Goal: Download file/media

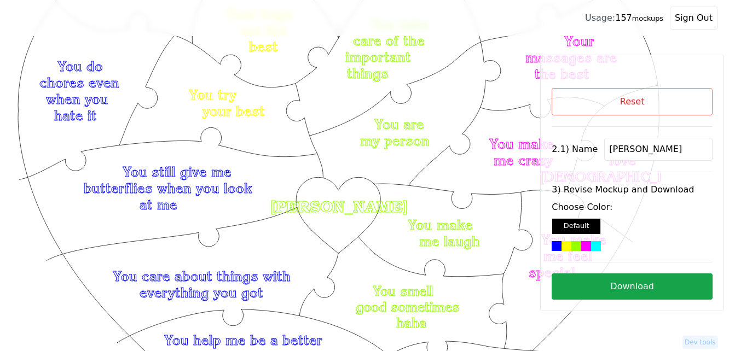
scroll to position [109, 0]
click at [594, 153] on div "2.1) Name [PERSON_NAME]" at bounding box center [632, 149] width 161 height 23
paste input "Kayla"
type input "Kayla"
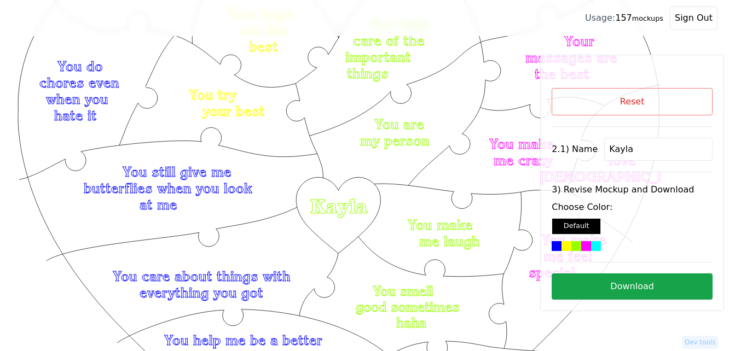
click at [570, 244] on div at bounding box center [567, 246] width 10 height 10
click at [612, 288] on button "Download" at bounding box center [632, 287] width 161 height 26
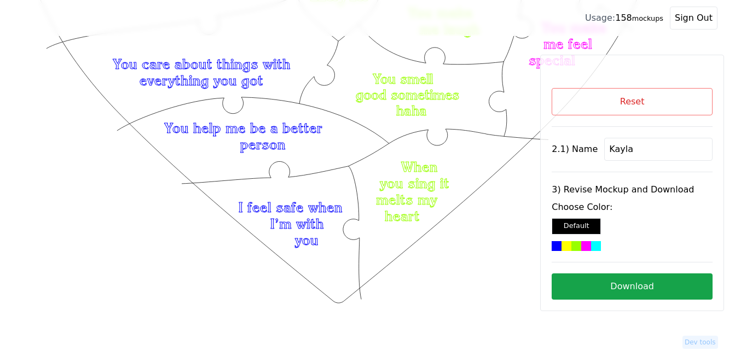
scroll to position [274, 0]
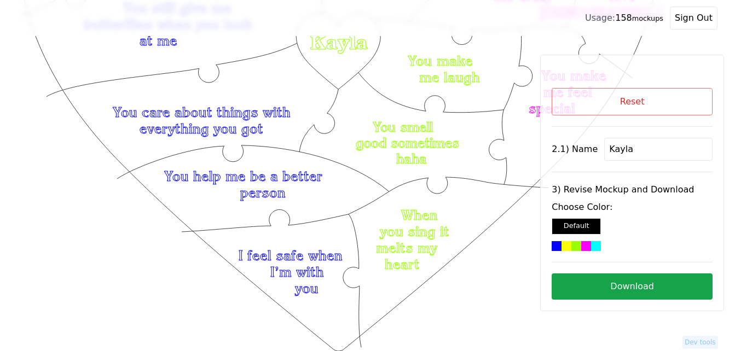
click at [632, 103] on button "Reset" at bounding box center [632, 101] width 161 height 27
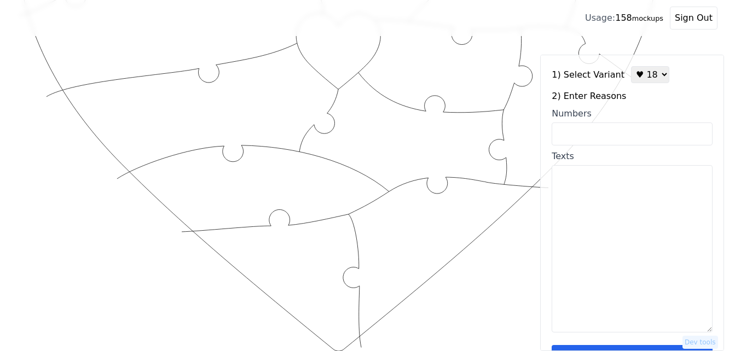
drag, startPoint x: 637, startPoint y: 73, endPoint x: 641, endPoint y: 84, distance: 11.1
click at [637, 73] on select "♥ 12 ♥ 18 ♥ 28 ♥ 40 ♥ 50 ♥ 60 ♥ 70" at bounding box center [650, 74] width 38 height 17
select select "1"
click at [631, 66] on select "♥ 12 ♥ 18 ♥ 28 ♥ 40 ♥ 50 ♥ 60 ♥ 70" at bounding box center [650, 74] width 38 height 17
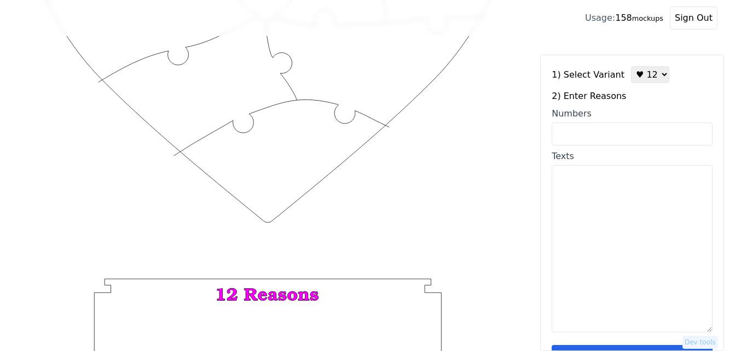
click at [619, 135] on input "Numbers" at bounding box center [632, 134] width 161 height 23
paste input "21, 2, 9, 36, 56, 59, 50, 49, 25, 43, 28, 30"
type input "21, 2, 9, 36, 56, 59, 50, 49, 25, 43, 28, 30"
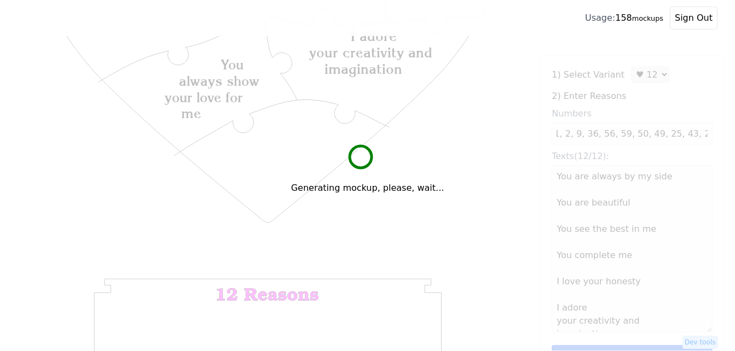
scroll to position [0, 0]
type textarea "You are always by my side You are beautiful You see the best in me You complete…"
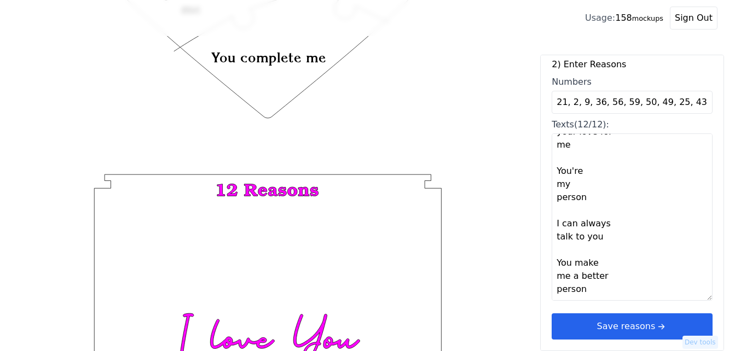
scroll to position [383, 0]
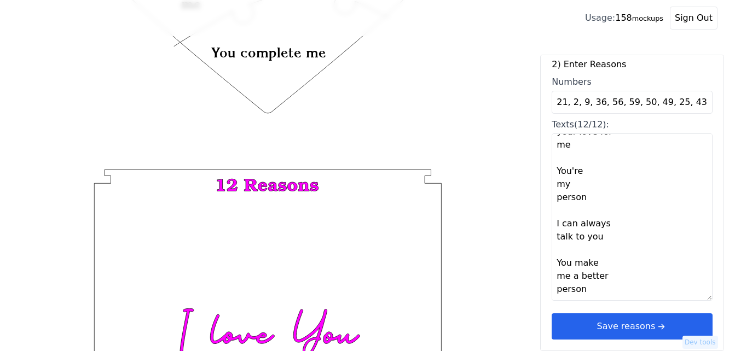
click at [629, 331] on button "Save reasons" at bounding box center [632, 327] width 161 height 26
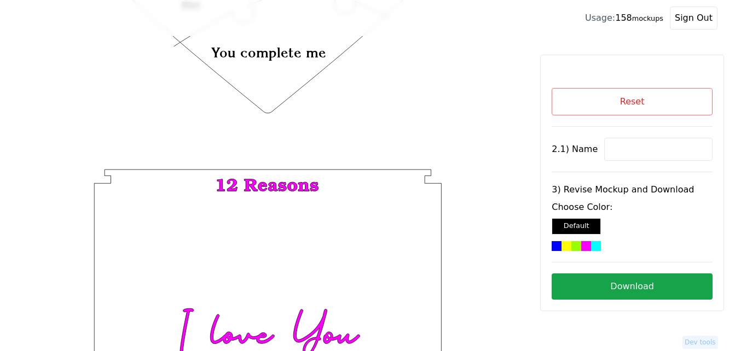
scroll to position [0, 0]
click at [625, 153] on input at bounding box center [658, 149] width 108 height 23
paste input "Kayla"
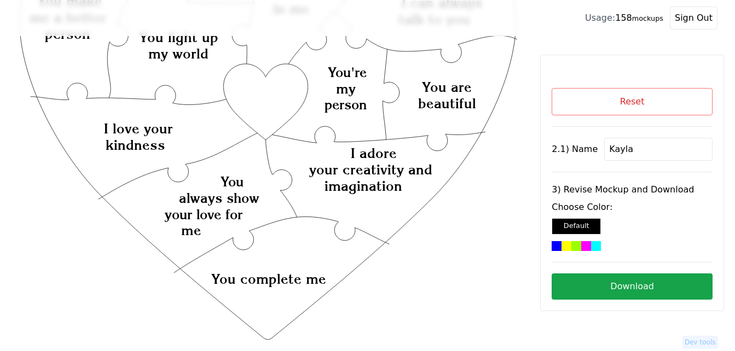
scroll to position [109, 0]
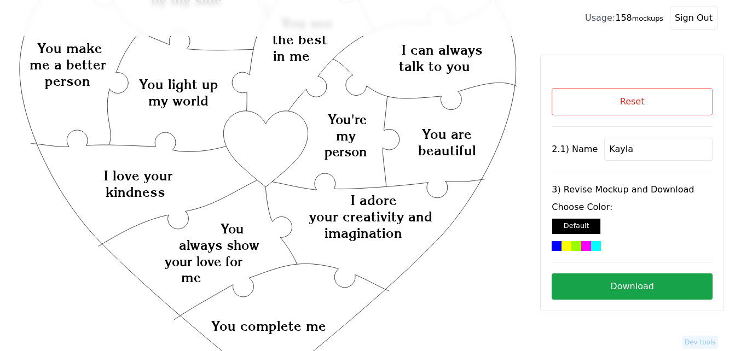
type input "Kayla"
click at [288, 153] on icon "Created with Snap Created with Snap Created with Snap I adore your creativity a…" at bounding box center [268, 303] width 501 height 730
click at [587, 250] on div at bounding box center [586, 246] width 10 height 10
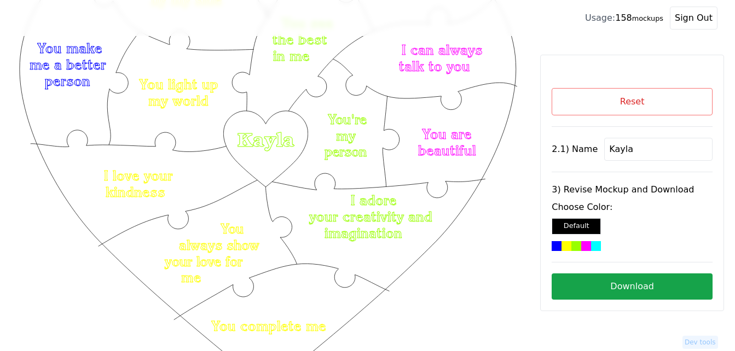
click at [623, 291] on button "Download" at bounding box center [632, 287] width 161 height 26
click at [623, 105] on button "Reset" at bounding box center [632, 101] width 161 height 27
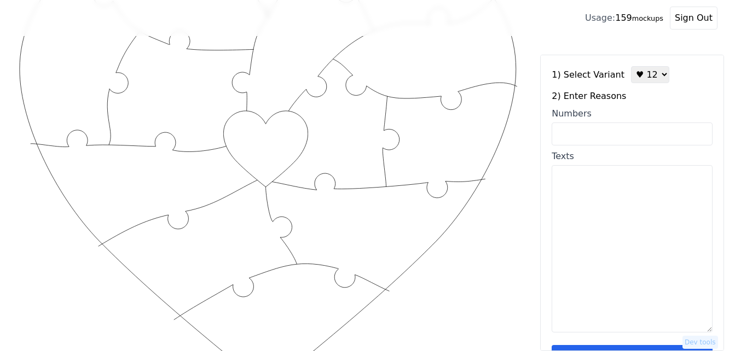
click at [646, 78] on select "♥ 12 ♥ 18 ♥ 28 ♥ 40 ♥ 50 ♥ 60 ♥ 70" at bounding box center [650, 74] width 38 height 17
select select "2"
click at [631, 66] on select "♥ 12 ♥ 18 ♥ 28 ♥ 40 ♥ 50 ♥ 60 ♥ 70" at bounding box center [650, 74] width 38 height 17
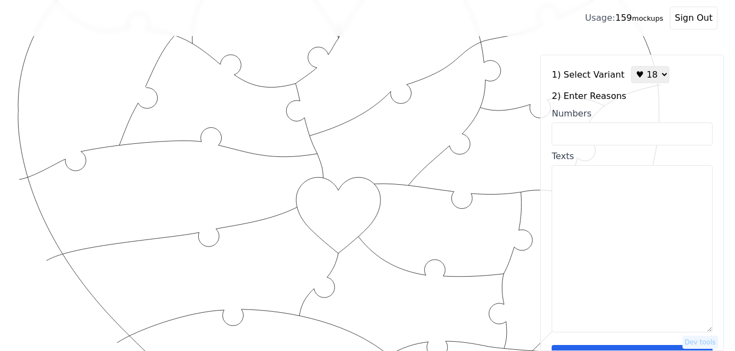
click at [600, 218] on textarea "Texts" at bounding box center [632, 248] width 161 height 167
paste textarea "LaLa is an honest, rare gem that needs protection You make me feel loved & hear…"
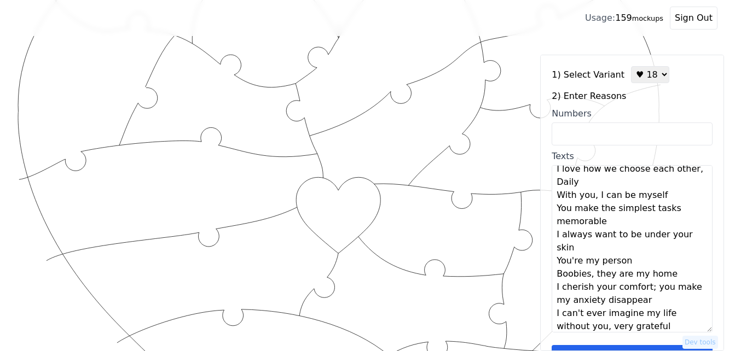
scroll to position [0, 0]
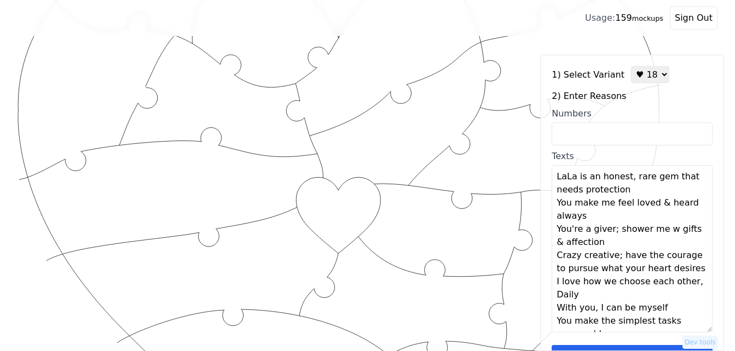
click at [640, 188] on textarea "LaLa is an honest, rare gem that needs protection You make me feel loved & hear…" at bounding box center [632, 248] width 161 height 167
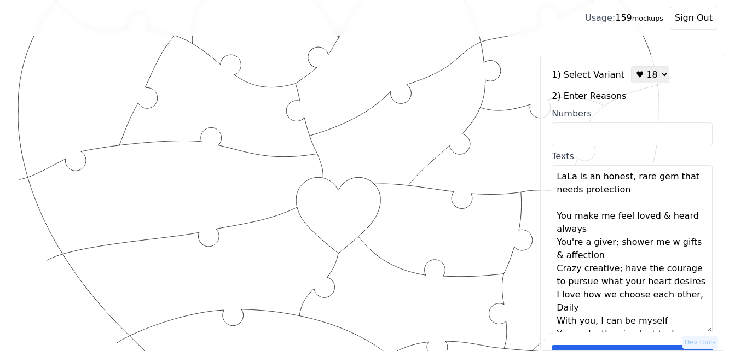
click at [611, 228] on textarea "LaLa is an honest, rare gem that needs protection You make me feel loved & hear…" at bounding box center [632, 248] width 161 height 167
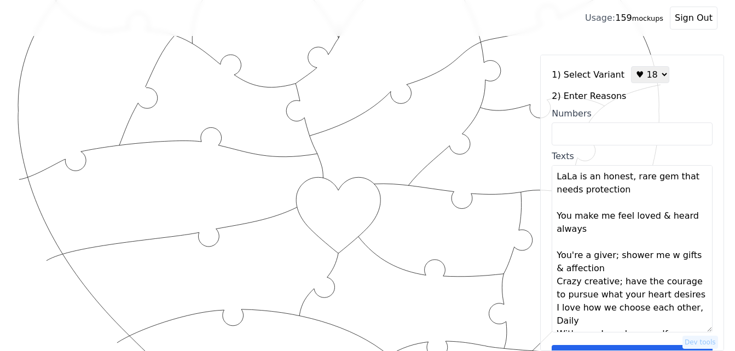
click at [606, 268] on textarea "LaLa is an honest, rare gem that needs protection You make me feel loved & hear…" at bounding box center [632, 248] width 161 height 167
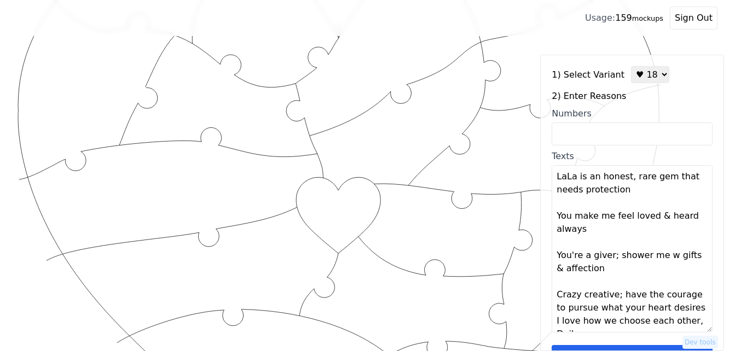
scroll to position [55, 0]
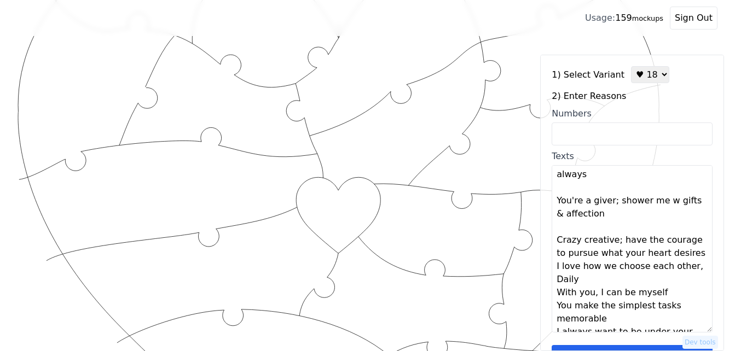
click at [596, 285] on textarea "LaLa is an honest, rare gem that needs protection You make me feel loved & hear…" at bounding box center [632, 248] width 161 height 167
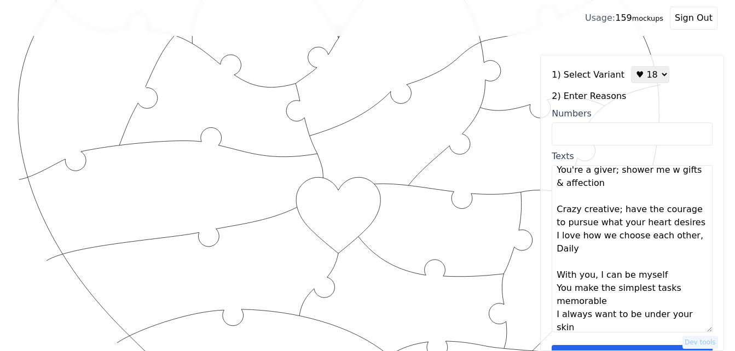
scroll to position [109, 0]
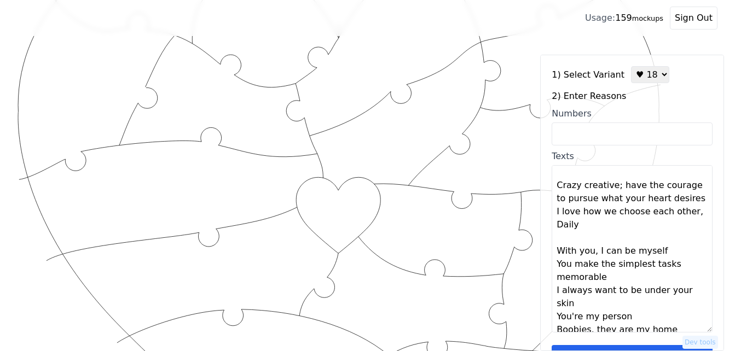
click at [615, 279] on textarea "LaLa is an honest, rare gem that needs protection You make me feel loved & hear…" at bounding box center [632, 248] width 161 height 167
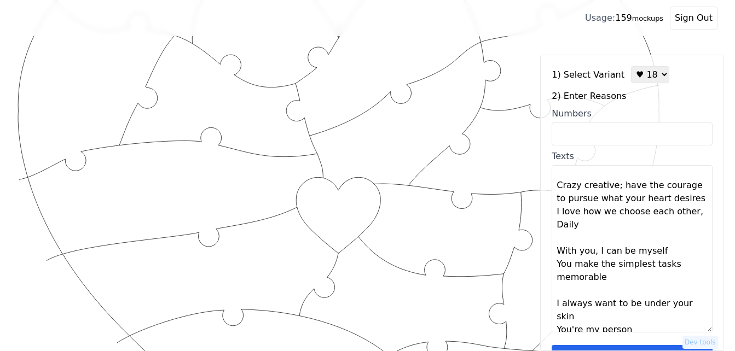
scroll to position [164, 0]
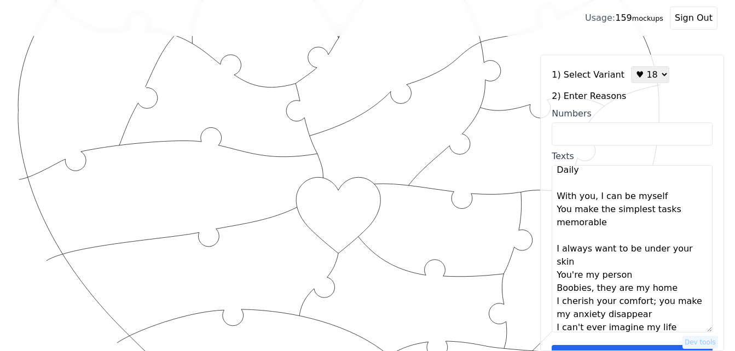
click at [579, 262] on textarea "LaLa is an honest, rare gem that needs protection You make me feel loved & hear…" at bounding box center [632, 248] width 161 height 167
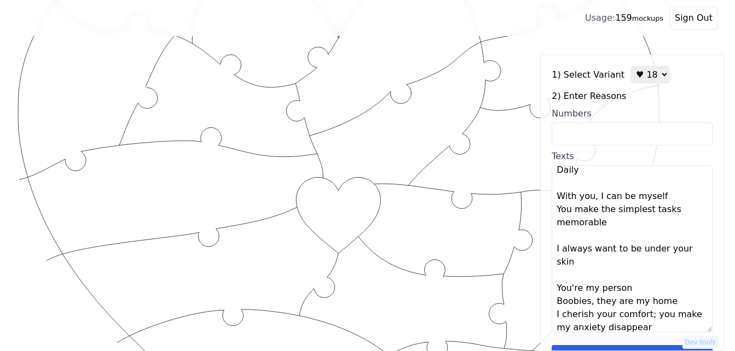
click at [635, 287] on textarea "LaLa is an honest, rare gem that needs protection You make me feel loved & hear…" at bounding box center [632, 248] width 161 height 167
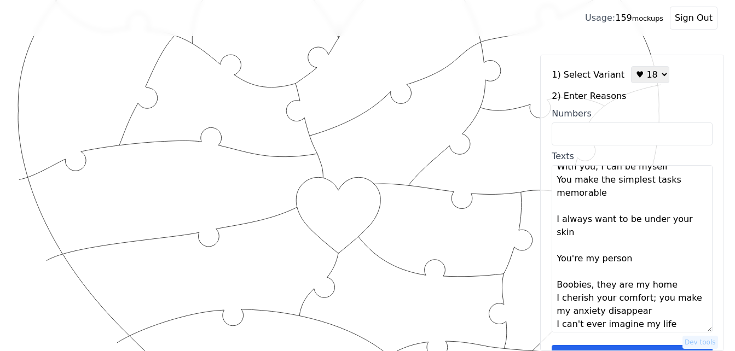
scroll to position [210, 0]
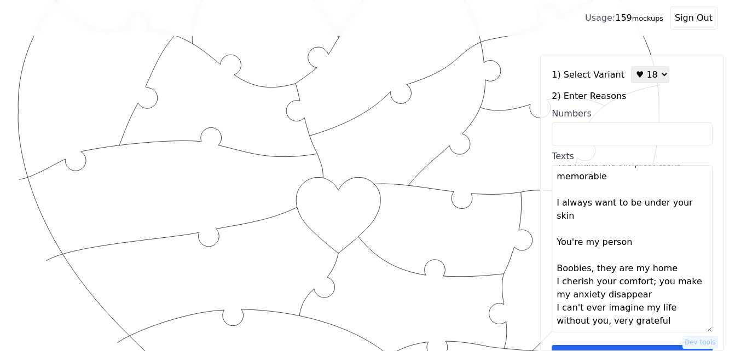
click at [650, 296] on textarea "LaLa is an honest, rare gem that needs protection You make me feel loved & hear…" at bounding box center [632, 248] width 161 height 167
click at [674, 271] on textarea "LaLa is an honest, rare gem that needs protection You make me feel loved & hear…" at bounding box center [632, 248] width 161 height 167
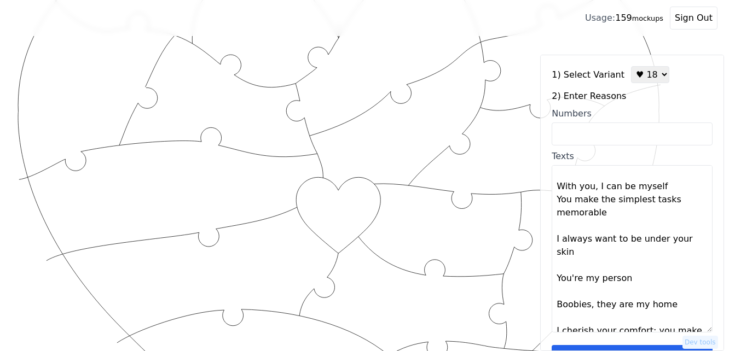
scroll to position [155, 0]
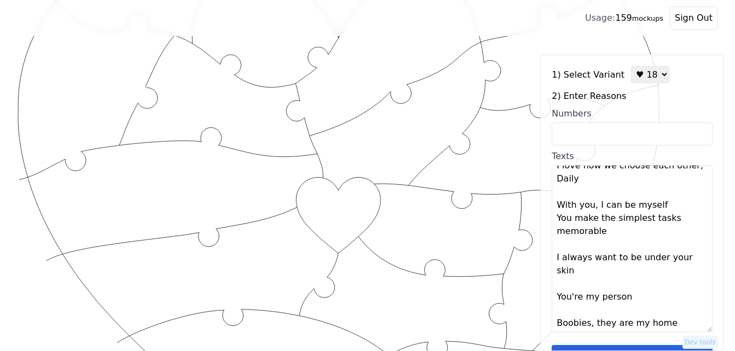
click at [668, 207] on textarea "LaLa is an honest, rare gem that needs protection You make me feel loved & hear…" at bounding box center [632, 248] width 161 height 167
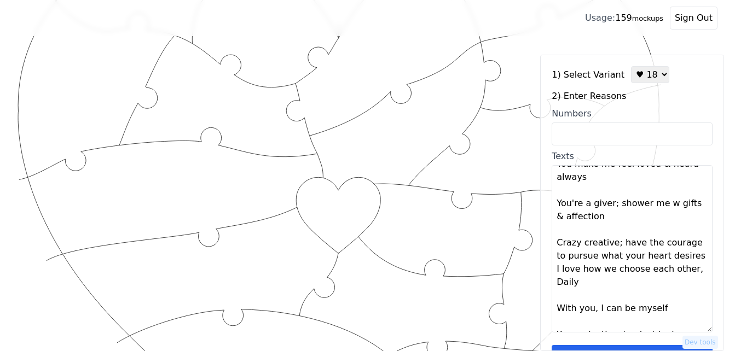
scroll to position [46, 0]
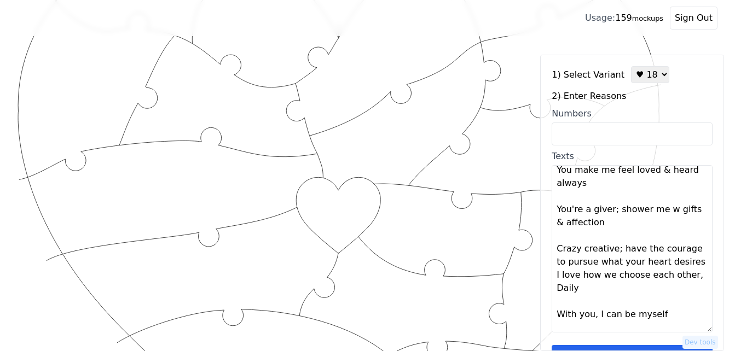
click at [690, 263] on textarea "LaLa is an honest, rare gem that needs protection You make me feel loved & hear…" at bounding box center [632, 248] width 161 height 167
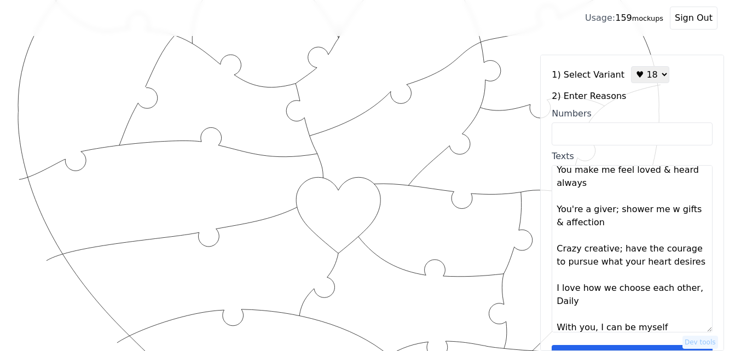
type textarea "LaLa is an honest, rare gem that needs protection You make me feel loved & hear…"
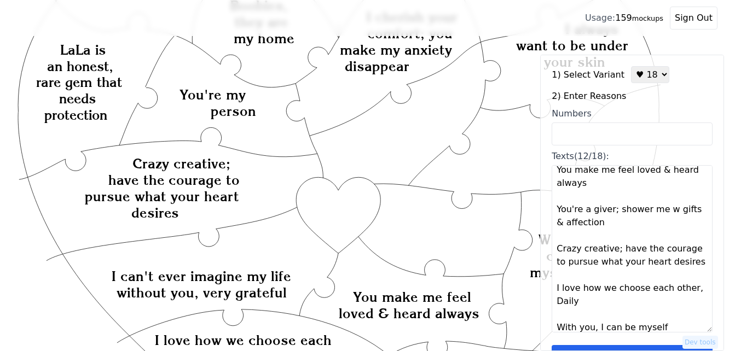
click at [648, 79] on select "♥ 12 ♥ 18 ♥ 28 ♥ 40 ♥ 50 ♥ 60 ♥ 70" at bounding box center [650, 74] width 38 height 17
select select "1"
click at [631, 66] on select "♥ 12 ♥ 18 ♥ 28 ♥ 40 ♥ 50 ♥ 60 ♥ 70" at bounding box center [650, 74] width 38 height 17
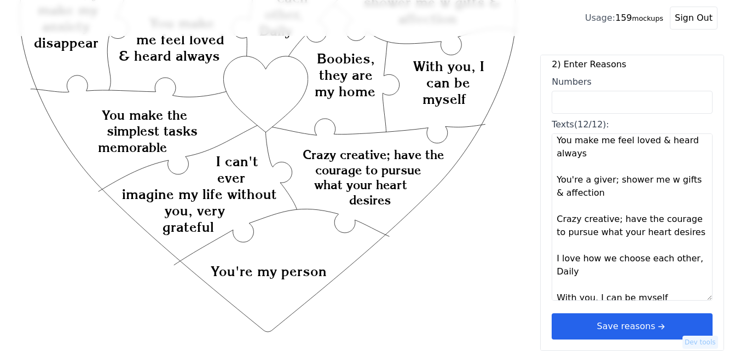
scroll to position [99, 0]
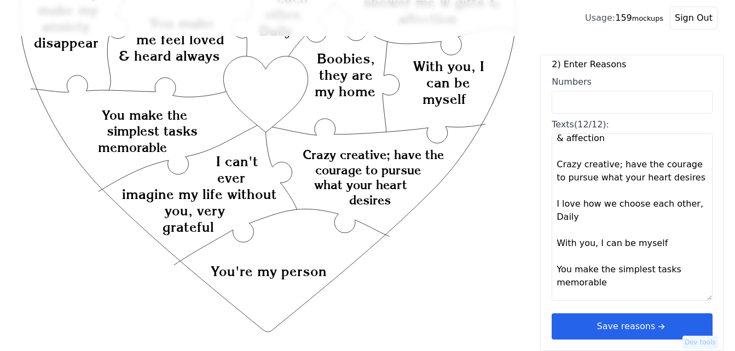
click at [616, 328] on button "Save reasons" at bounding box center [632, 327] width 161 height 26
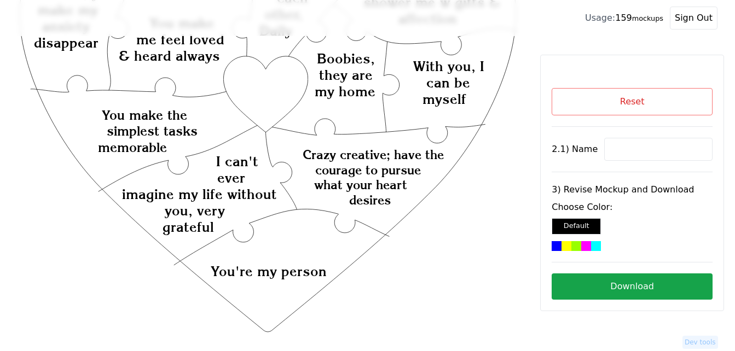
click at [634, 147] on input at bounding box center [658, 149] width 108 height 23
paste input "Layla"
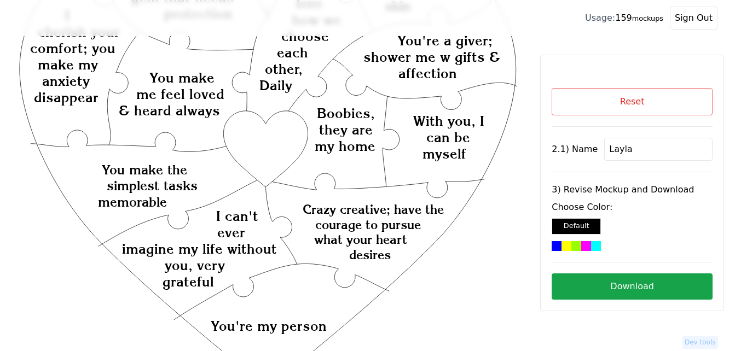
type input "Layla"
click at [290, 132] on icon "Created with Snap Created with Snap Created with Snap Crazy creative; have the …" at bounding box center [268, 303] width 501 height 730
click at [580, 247] on div at bounding box center [576, 246] width 10 height 10
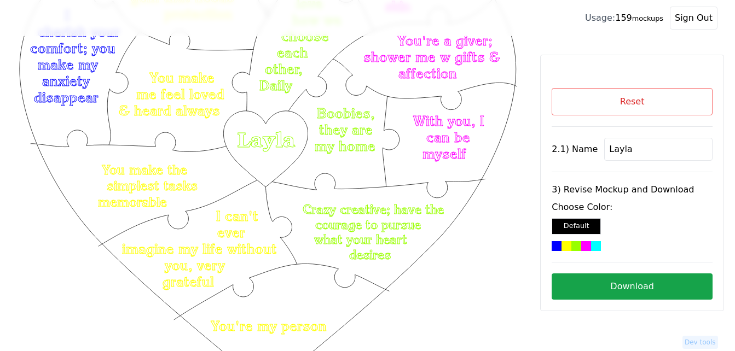
click at [593, 285] on button "Download" at bounding box center [632, 287] width 161 height 26
click at [657, 102] on button "Reset" at bounding box center [632, 101] width 161 height 27
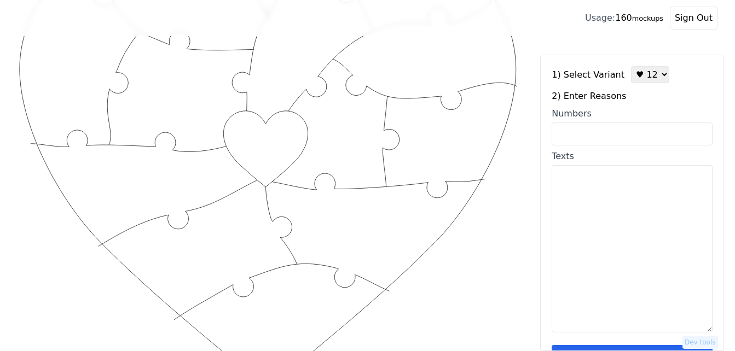
click at [621, 216] on textarea "Texts" at bounding box center [632, 248] width 161 height 167
paste textarea "(Every day with you is the best day of my life) (You're the most beautiful girl…"
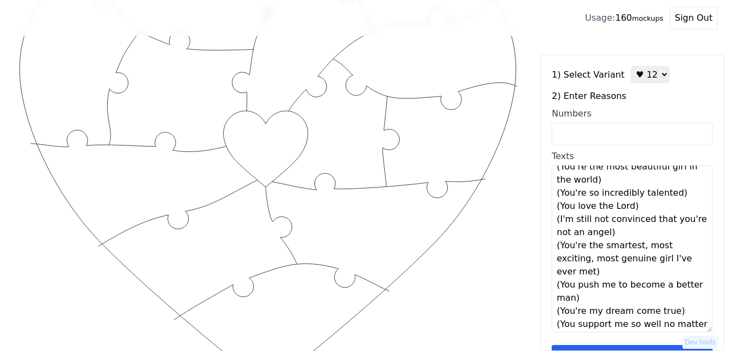
scroll to position [0, 0]
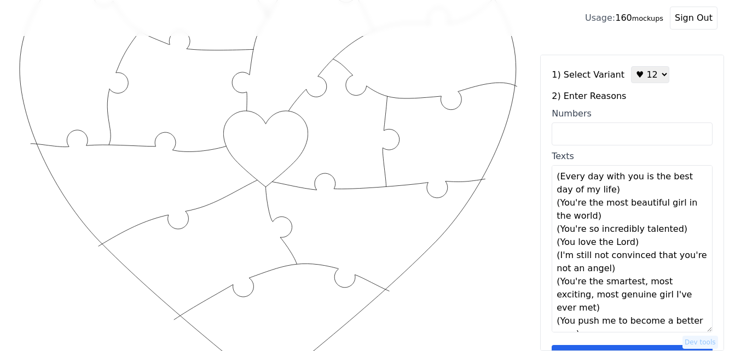
click at [620, 192] on textarea "(Every day with you is the best day of my life) (You're the most beautiful girl…" at bounding box center [632, 248] width 161 height 167
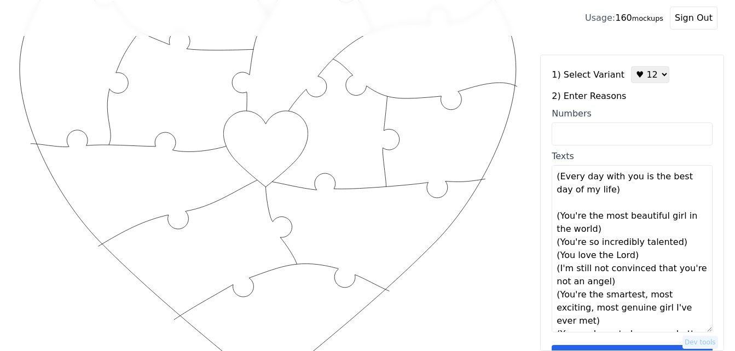
click at [618, 232] on textarea "(Every day with you is the best day of my life) (You're the most beautiful girl…" at bounding box center [632, 248] width 161 height 167
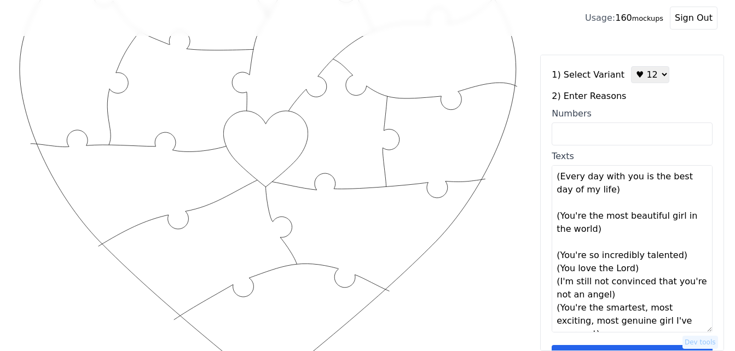
click at [649, 269] on textarea "(Every day with you is the best day of my life) (You're the most beautiful girl…" at bounding box center [632, 248] width 161 height 167
click at [683, 259] on textarea "(Every day with you is the best day of my life) (You're the most beautiful girl…" at bounding box center [632, 248] width 161 height 167
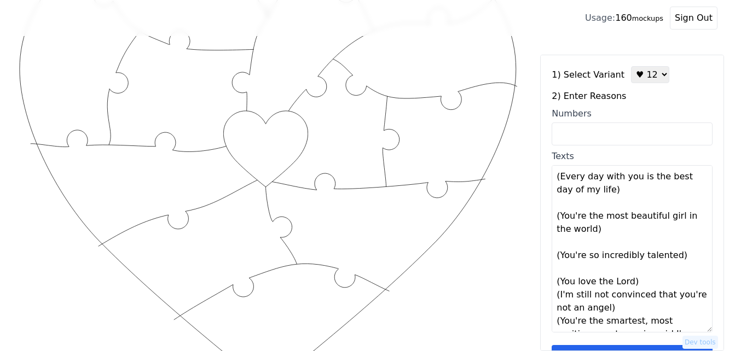
click at [655, 284] on textarea "(Every day with you is the best day of my life) (You're the most beautiful girl…" at bounding box center [632, 248] width 161 height 167
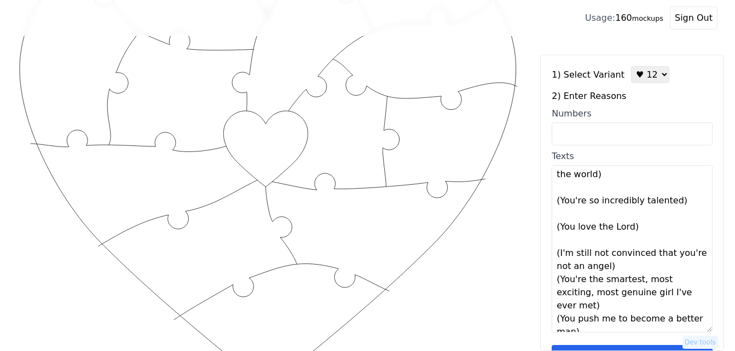
click at [622, 276] on textarea "(Every day with you is the best day of my life) (You're the most beautiful girl…" at bounding box center [632, 248] width 161 height 167
click at [620, 270] on textarea "(Every day with you is the best day of my life) (You're the most beautiful girl…" at bounding box center [632, 248] width 161 height 167
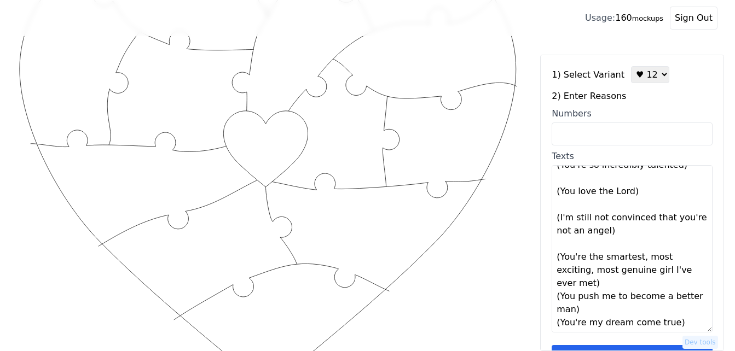
scroll to position [109, 0]
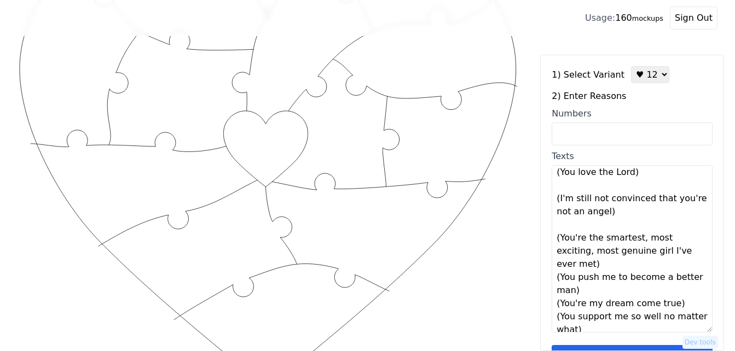
click at [609, 270] on textarea "(Every day with you is the best day of my life) (You're the most beautiful girl…" at bounding box center [632, 248] width 161 height 167
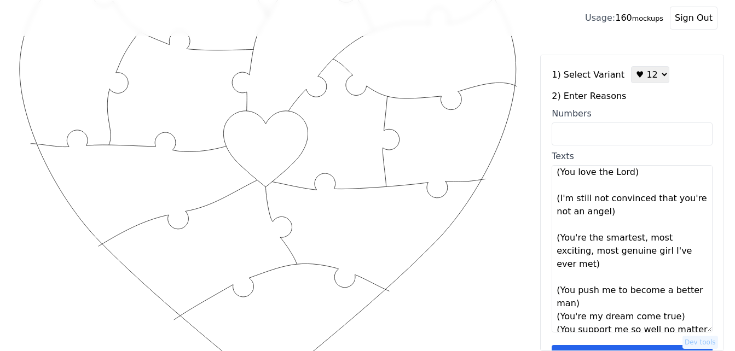
scroll to position [164, 0]
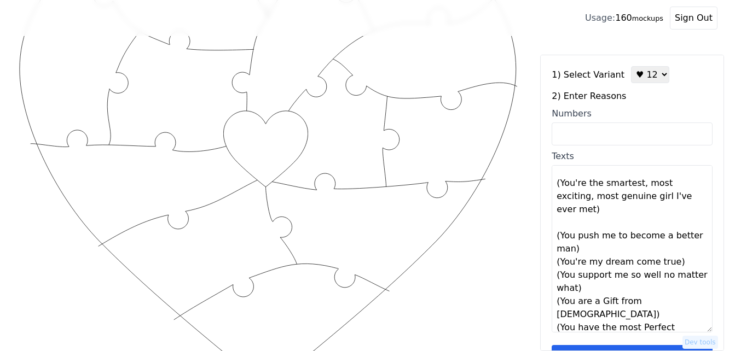
click at [598, 251] on textarea "(Every day with you is the best day of my life) (You're the most beautiful girl…" at bounding box center [632, 248] width 161 height 167
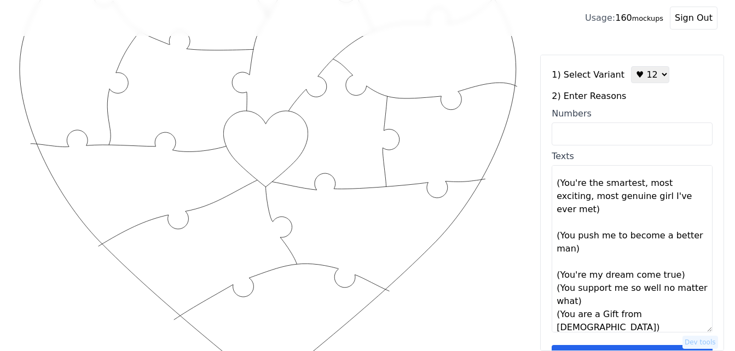
click at [675, 275] on textarea "(Every day with you is the best day of my life) (You're the most beautiful girl…" at bounding box center [632, 248] width 161 height 167
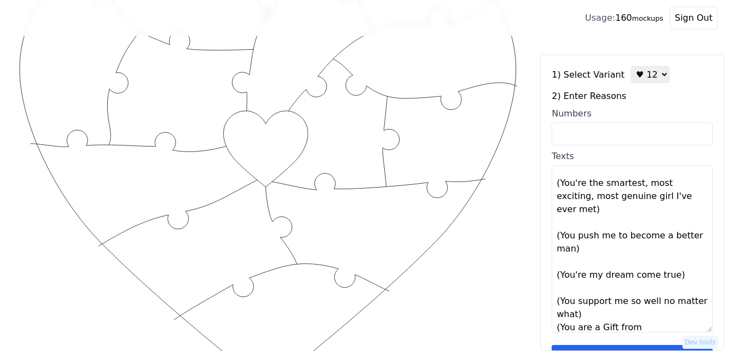
click at [600, 315] on textarea "(Every day with you is the best day of my life) (You're the most beautiful girl…" at bounding box center [632, 248] width 161 height 167
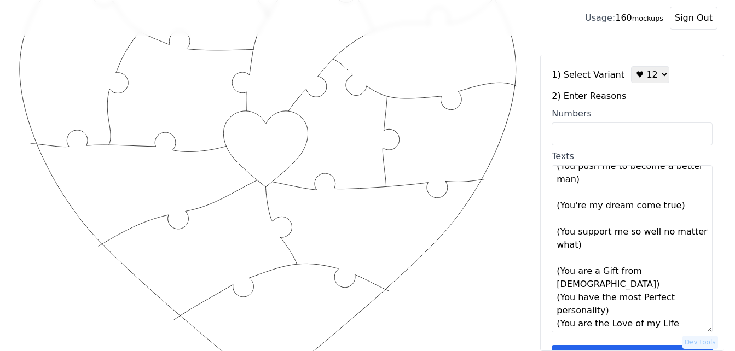
scroll to position [236, 0]
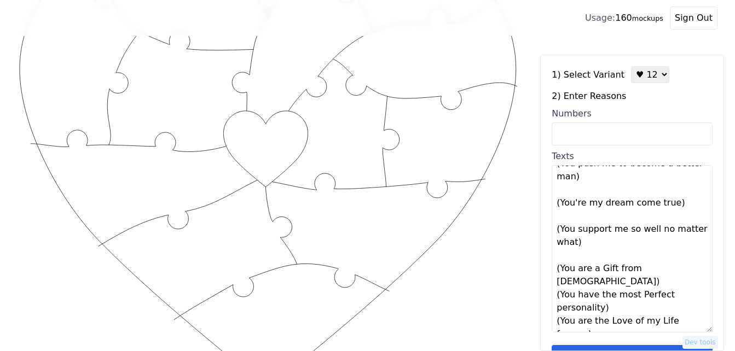
click at [667, 270] on textarea "(Every day with you is the best day of my life) (You're the most beautiful girl…" at bounding box center [632, 248] width 161 height 167
click at [617, 309] on textarea "(Every day with you is the best day of my life) (You're the most beautiful girl…" at bounding box center [632, 248] width 161 height 167
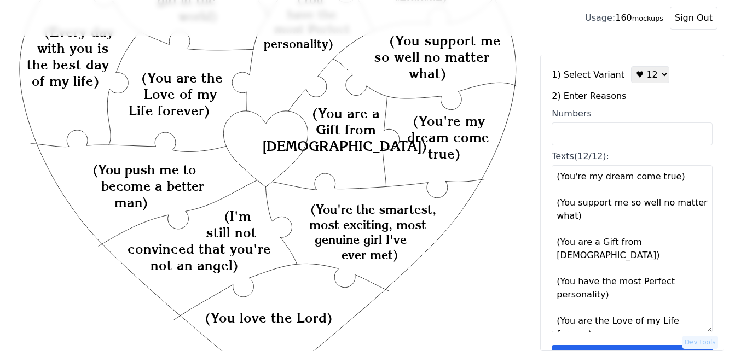
scroll to position [33, 0]
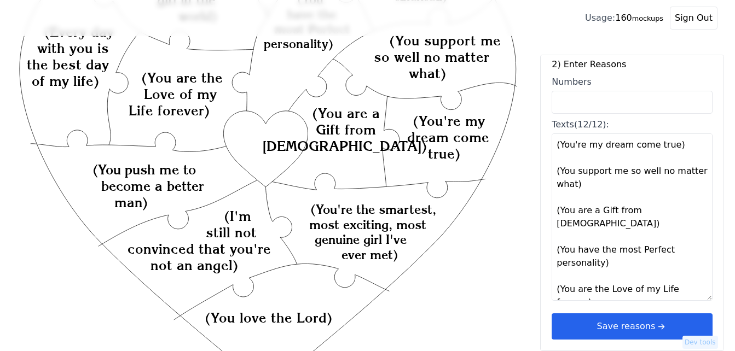
click at [603, 290] on textarea "(Every day with you is the best day of my life) (You're the most beautiful girl…" at bounding box center [632, 217] width 161 height 167
click at [560, 276] on textarea "(Every day with you is the best day of my life) (You're the most beautiful girl…" at bounding box center [632, 217] width 161 height 167
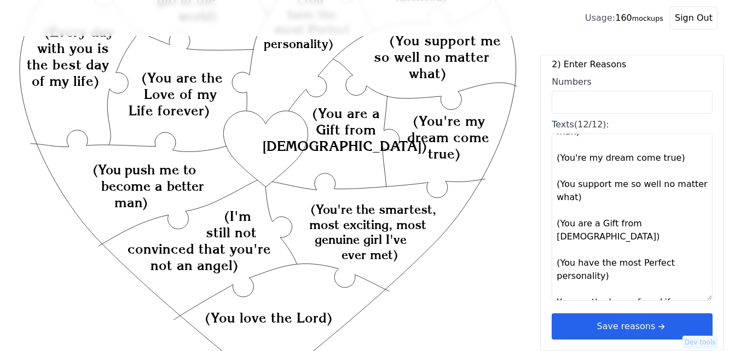
click at [609, 266] on textarea "(Every day with you is the best day of my life) (You're the most beautiful girl…" at bounding box center [632, 217] width 161 height 167
click at [559, 249] on textarea "(Every day with you is the best day of my life) (You're the most beautiful girl…" at bounding box center [632, 217] width 161 height 167
click at [669, 226] on textarea "(Every day with you is the best day of my life) (You're the most beautiful girl…" at bounding box center [632, 217] width 161 height 167
drag, startPoint x: 669, startPoint y: 226, endPoint x: 611, endPoint y: 233, distance: 57.9
click at [636, 232] on textarea "(Every day with you is the best day of my life) (You're the most beautiful girl…" at bounding box center [632, 217] width 161 height 167
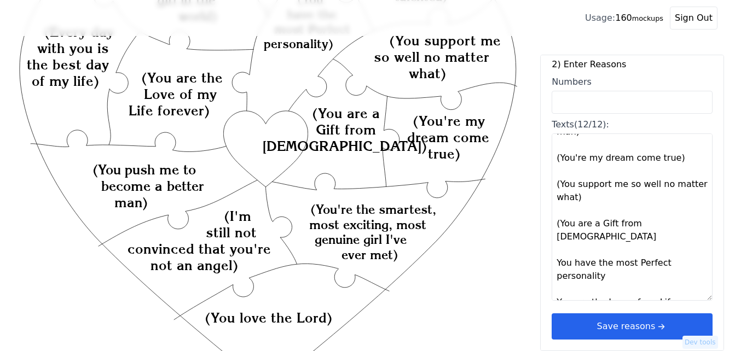
click at [559, 226] on textarea "(Every day with you is the best day of my life) (You're the most beautiful girl…" at bounding box center [632, 217] width 161 height 167
click at [580, 199] on textarea "(Every day with you is the best day of my life) (You're the most beautiful girl…" at bounding box center [632, 217] width 161 height 167
click at [559, 185] on textarea "(Every day with you is the best day of my life) (You're the most beautiful girl…" at bounding box center [632, 217] width 161 height 167
click at [673, 158] on textarea "(Every day with you is the best day of my life) (You're the most beautiful girl…" at bounding box center [632, 217] width 161 height 167
click at [559, 159] on textarea "(Every day with you is the best day of my life) (You're the most beautiful girl…" at bounding box center [632, 217] width 161 height 167
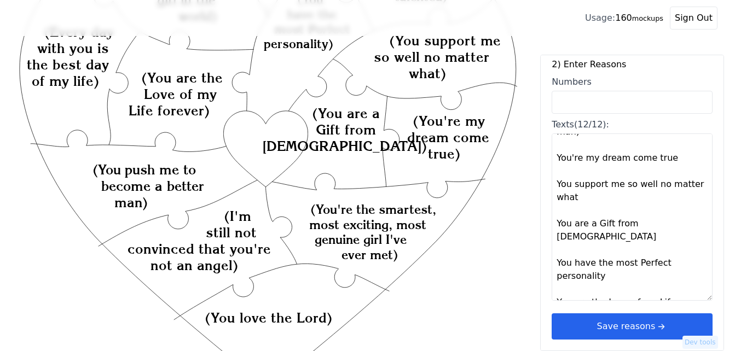
scroll to position [195, 0]
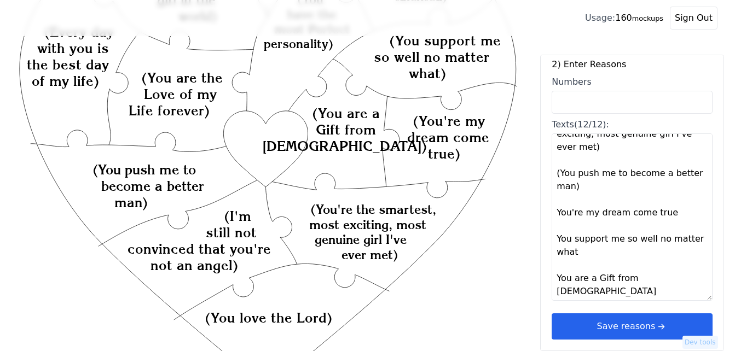
click at [617, 186] on textarea "(Every day with you is the best day of my life) (You're the most beautiful girl…" at bounding box center [632, 217] width 161 height 167
click at [559, 175] on textarea "(Every day with you is the best day of my life) (You're the most beautiful girl…" at bounding box center [632, 217] width 161 height 167
click at [602, 151] on textarea "(Every day with you is the best day of my life) (You're the most beautiful girl…" at bounding box center [632, 217] width 161 height 167
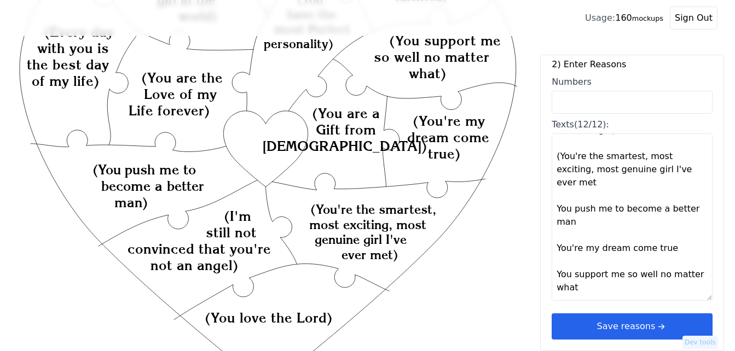
scroll to position [140, 0]
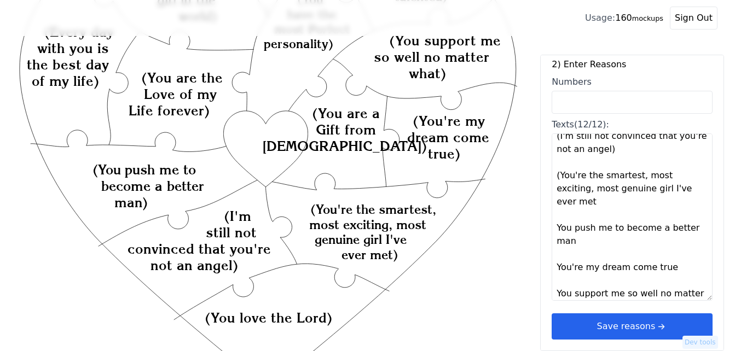
click at [560, 177] on textarea "(Every day with you is the best day of my life) (You're the most beautiful girl…" at bounding box center [632, 217] width 161 height 167
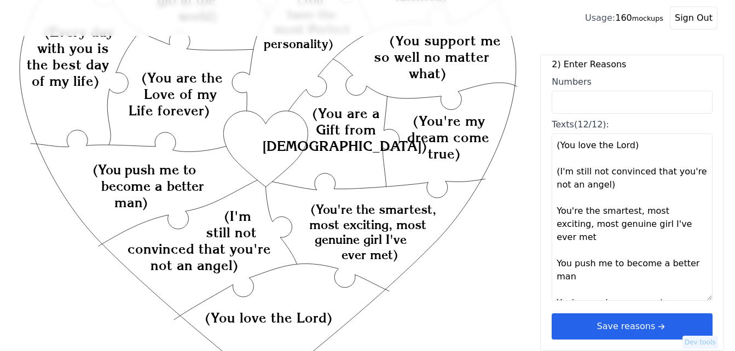
scroll to position [85, 0]
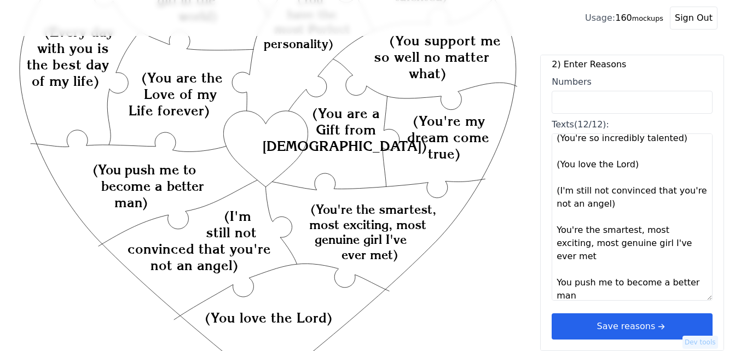
click at [623, 206] on textarea "(Every day with you is the best day of my life) (You're the most beautiful girl…" at bounding box center [632, 217] width 161 height 167
click at [559, 190] on textarea "(Every day with you is the best day of my life) (You're the most beautiful girl…" at bounding box center [632, 217] width 161 height 167
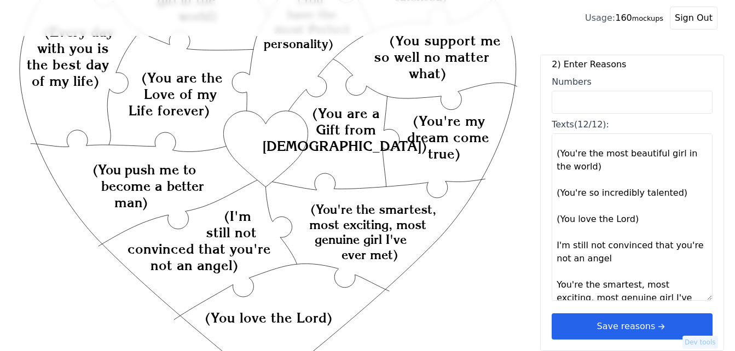
click at [644, 206] on textarea "(Every day with you is the best day of my life) (You're the most beautiful girl…" at bounding box center [632, 217] width 161 height 167
click at [644, 213] on textarea "(Every day with you is the best day of my life) (You're the most beautiful girl…" at bounding box center [632, 217] width 161 height 167
click at [560, 221] on textarea "(Every day with you is the best day of my life) (You're the most beautiful girl…" at bounding box center [632, 217] width 161 height 167
click at [674, 194] on textarea "(Every day with you is the best day of my life) (You're the most beautiful girl…" at bounding box center [632, 217] width 161 height 167
click at [560, 195] on textarea "(Every day with you is the best day of my life) (You're the most beautiful girl…" at bounding box center [632, 217] width 161 height 167
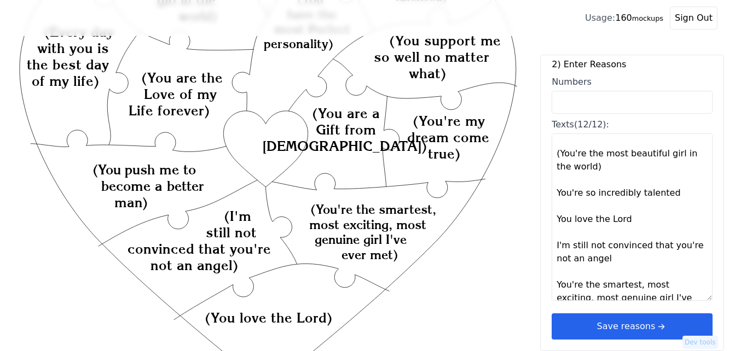
click at [605, 169] on textarea "(Every day with you is the best day of my life) (You're the most beautiful girl…" at bounding box center [632, 217] width 161 height 167
click at [560, 156] on textarea "(Every day with you is the best day of my life) (You're the most beautiful girl…" at bounding box center [632, 217] width 161 height 167
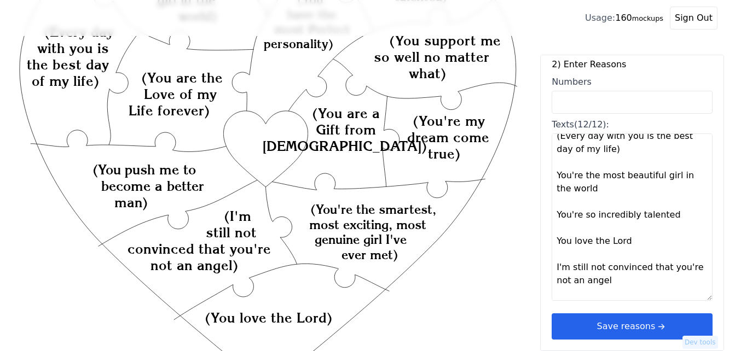
scroll to position [0, 0]
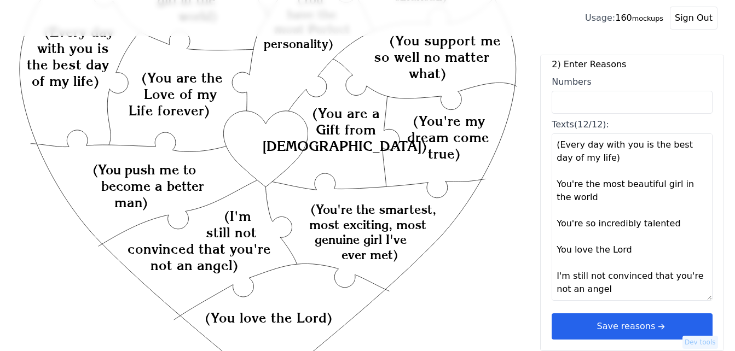
click at [606, 158] on textarea "(Every day with you is the best day of my life) You're the most beautiful girl …" at bounding box center [632, 217] width 161 height 167
click at [558, 146] on textarea "(Every day with you is the best day of my life You're the most beautiful girl i…" at bounding box center [632, 217] width 161 height 167
type textarea "Every day with you is the best day of my life You're the most beautiful girl in…"
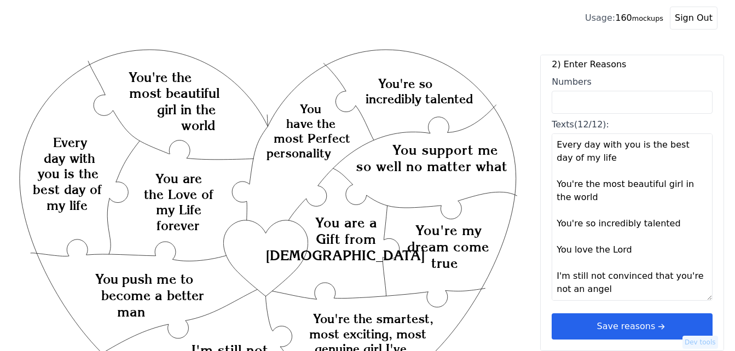
click at [647, 325] on button "Save reasons" at bounding box center [632, 327] width 161 height 26
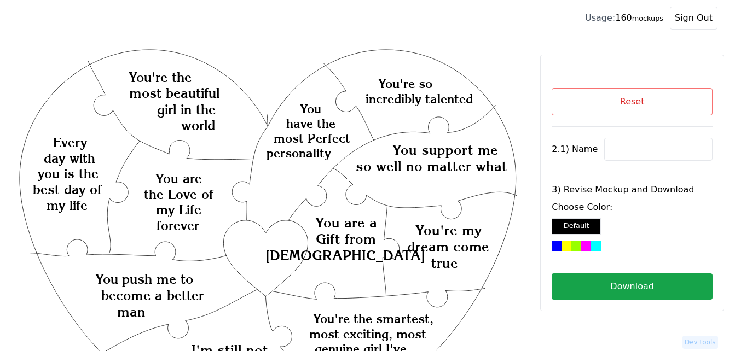
click at [634, 146] on input at bounding box center [658, 149] width 108 height 23
paste input "Eve"
type input "Eve"
click at [570, 248] on div at bounding box center [567, 246] width 10 height 10
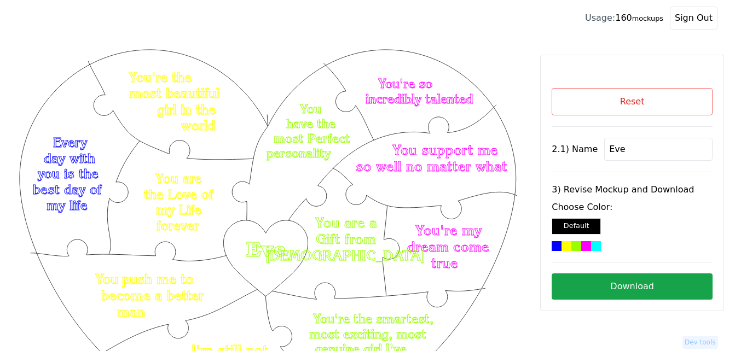
click at [652, 285] on button "Download" at bounding box center [632, 287] width 161 height 26
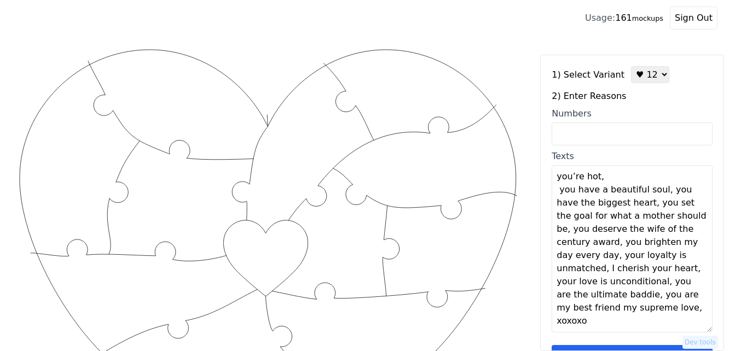
click at [658, 192] on textarea "you’re hot, you have a beautiful soul, you have the biggest heart, you set the …" at bounding box center [632, 248] width 161 height 167
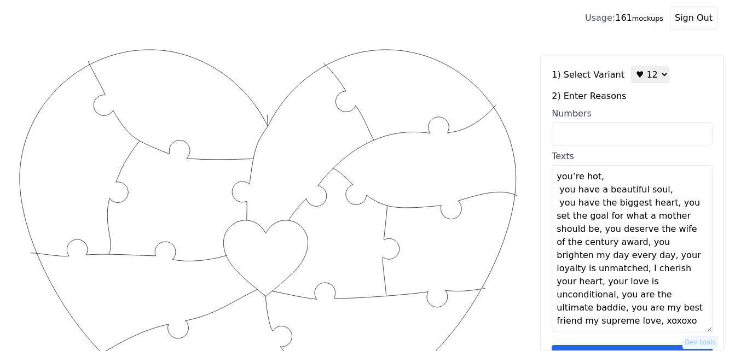
click at [658, 192] on textarea "you’re hot, you have a beautiful soul, you have the biggest heart, you set the …" at bounding box center [632, 248] width 161 height 167
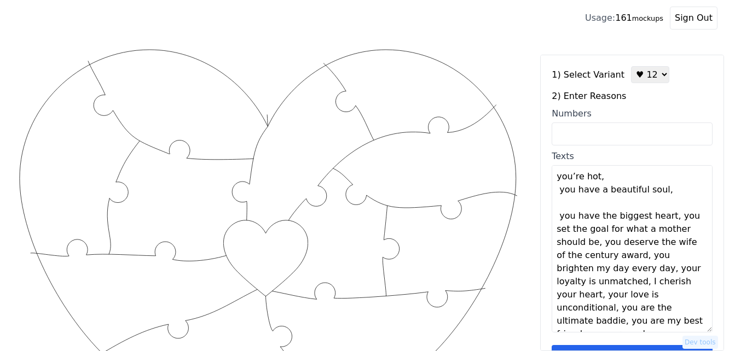
click at [631, 180] on textarea "you’re hot, you have a beautiful soul, you have the biggest heart, you set the …" at bounding box center [632, 248] width 161 height 167
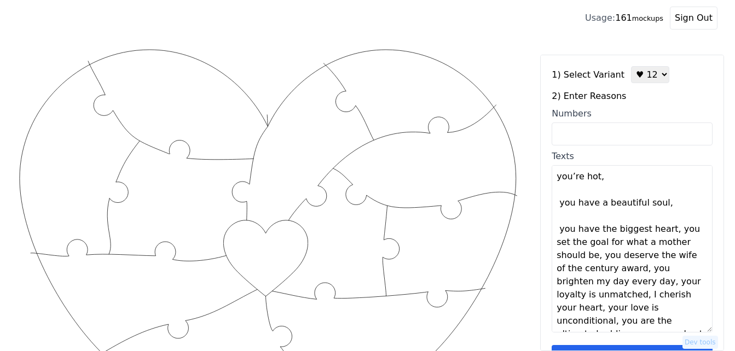
click at [666, 232] on textarea "you’re hot, you have a beautiful soul, you have the biggest heart, you set the …" at bounding box center [632, 248] width 161 height 167
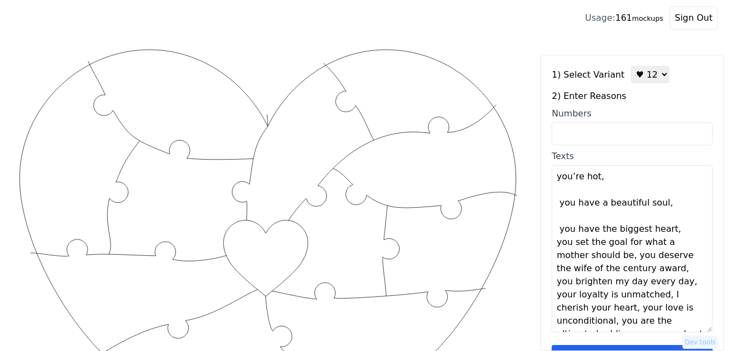
click at [666, 232] on textarea "you’re hot, you have a beautiful soul, you have the biggest heart, you set the …" at bounding box center [632, 248] width 161 height 167
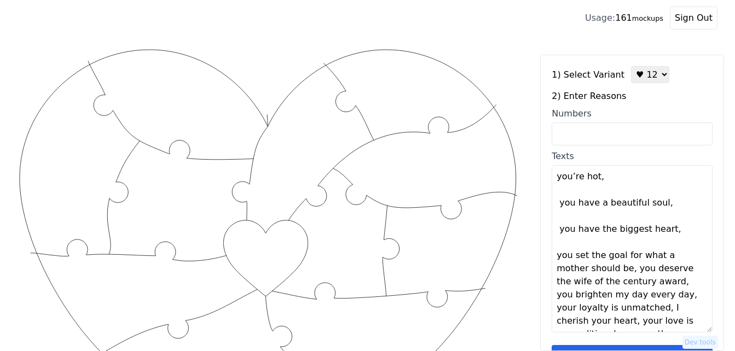
click at [599, 271] on textarea "you’re hot, you have a beautiful soul, you have the biggest heart, you set the …" at bounding box center [632, 248] width 161 height 167
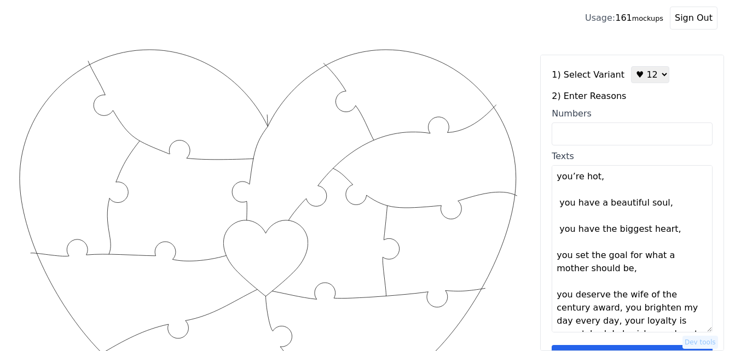
click at [599, 271] on textarea "you’re hot, you have a beautiful soul, you have the biggest heart, you set the …" at bounding box center [632, 248] width 161 height 167
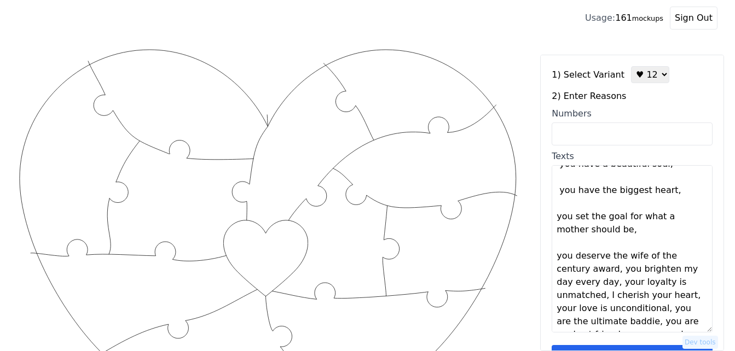
scroll to position [55, 0]
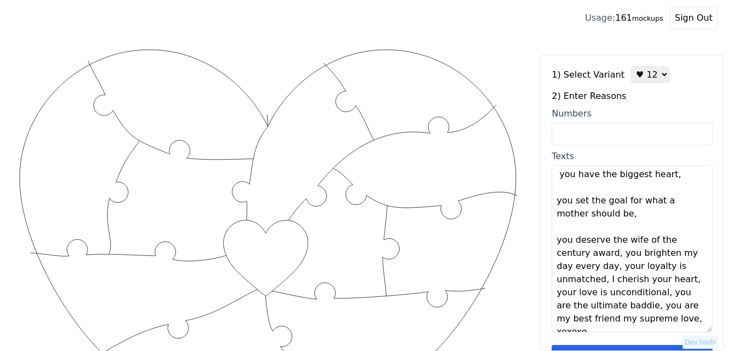
click at [613, 257] on textarea "you’re hot, you have a beautiful soul, you have the biggest heart, you set the …" at bounding box center [632, 248] width 161 height 167
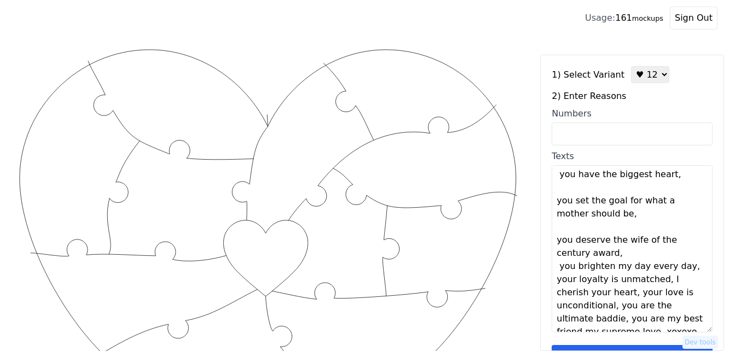
click at [616, 256] on textarea "you’re hot, you have a beautiful soul, you have the biggest heart, you set the …" at bounding box center [632, 248] width 161 height 167
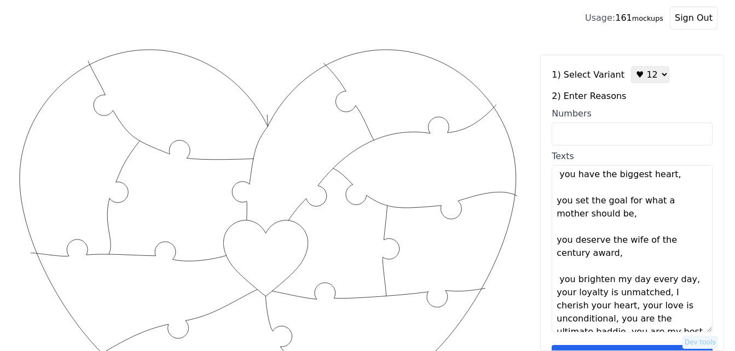
click at [682, 280] on textarea "you’re hot, you have a beautiful soul, you have the biggest heart, you set the …" at bounding box center [632, 248] width 161 height 167
click at [684, 283] on textarea "you’re hot, you have a beautiful soul, you have the biggest heart, you set the …" at bounding box center [632, 248] width 161 height 167
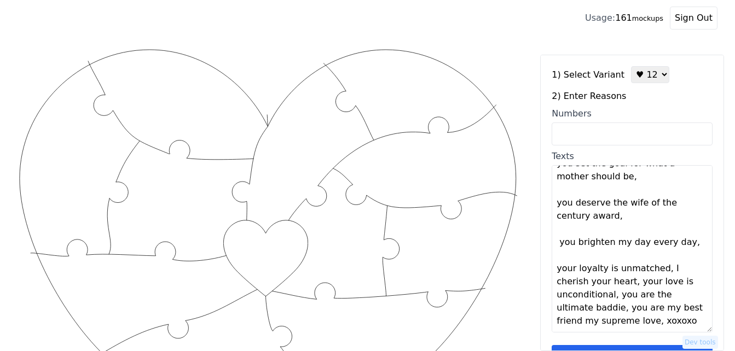
click at [659, 269] on textarea "you’re hot, you have a beautiful soul, you have the biggest heart, you set the …" at bounding box center [632, 248] width 161 height 167
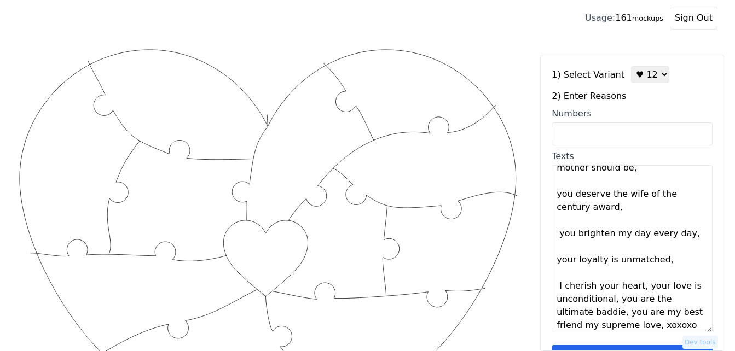
scroll to position [105, 0]
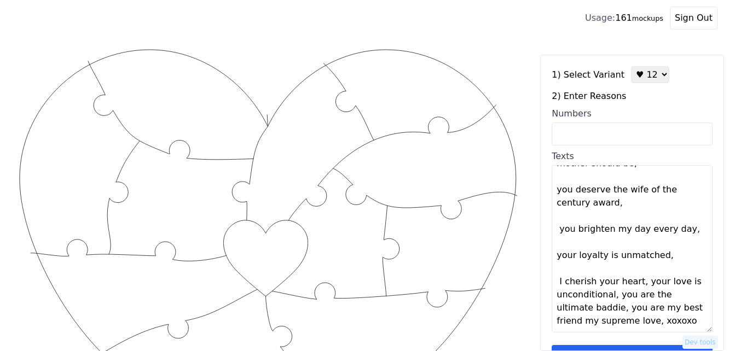
click at [636, 284] on textarea "you’re hot, you have a beautiful soul, you have the biggest heart, you set the …" at bounding box center [632, 248] width 161 height 167
click at [640, 284] on textarea "you’re hot, you have a beautiful soul, you have the biggest heart, you set the …" at bounding box center [632, 248] width 161 height 167
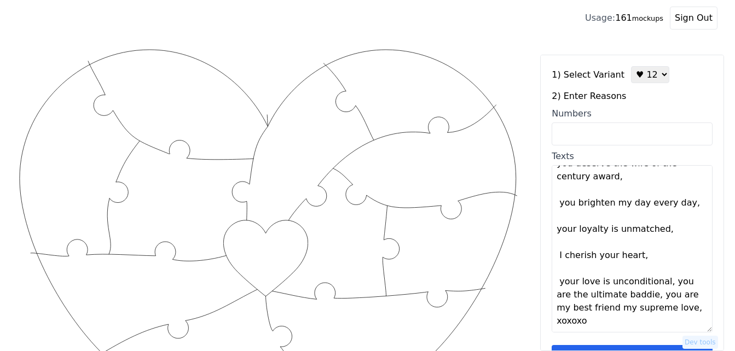
click at [662, 285] on textarea "you’re hot, you have a beautiful soul, you have the biggest heart, you set the …" at bounding box center [632, 248] width 161 height 167
click at [663, 285] on textarea "you’re hot, you have a beautiful soul, you have the biggest heart, you set the …" at bounding box center [632, 248] width 161 height 167
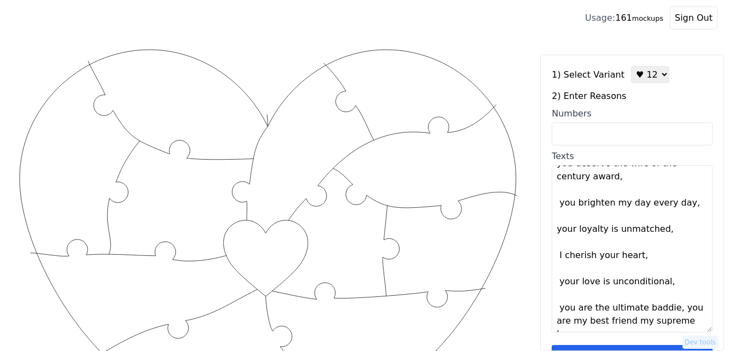
scroll to position [145, 0]
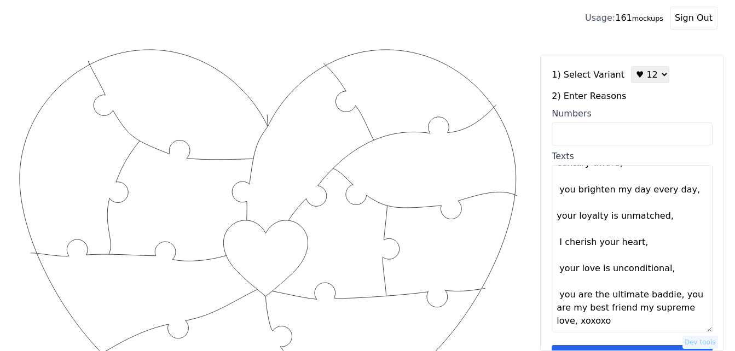
click at [670, 297] on textarea "you’re hot, you have a beautiful soul, you have the biggest heart, you set the …" at bounding box center [632, 248] width 161 height 167
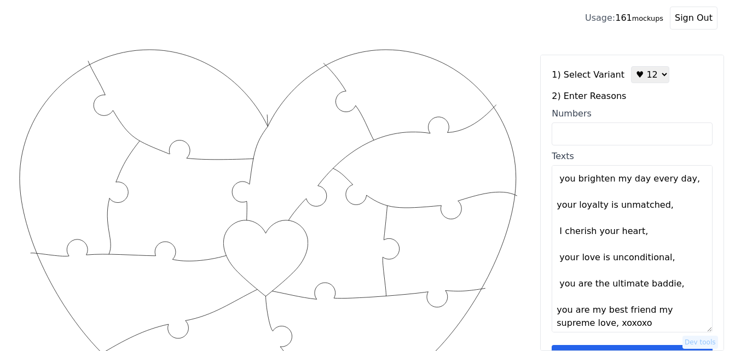
scroll to position [158, 0]
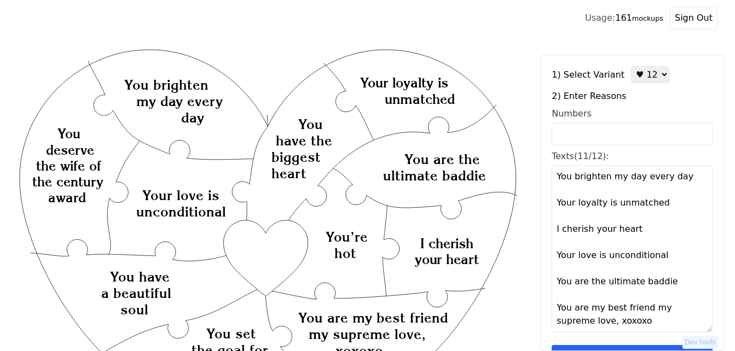
click at [612, 322] on textarea "You’re hot You have a beautiful soul You have the biggest heart You set the goa…" at bounding box center [632, 248] width 161 height 167
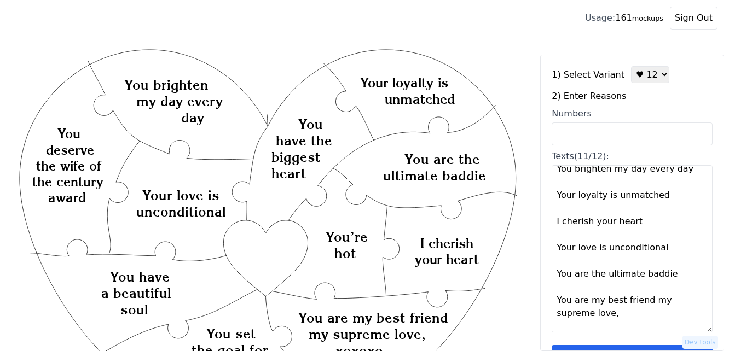
click at [616, 317] on textarea "You’re hot You have a beautiful soul You have the biggest heart You set the goa…" at bounding box center [632, 248] width 161 height 167
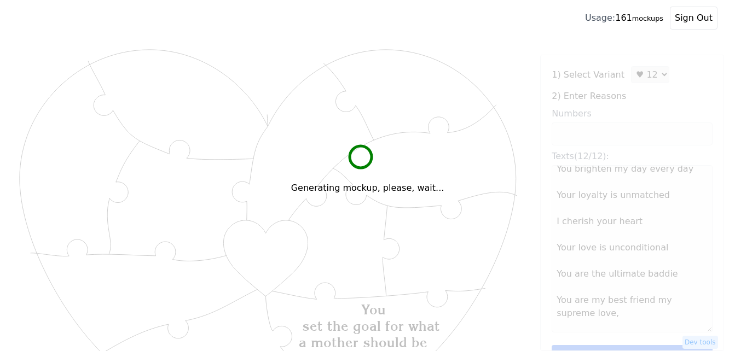
type textarea "You’re hot You have a beautiful soul You have the biggest heart You set the goa…"
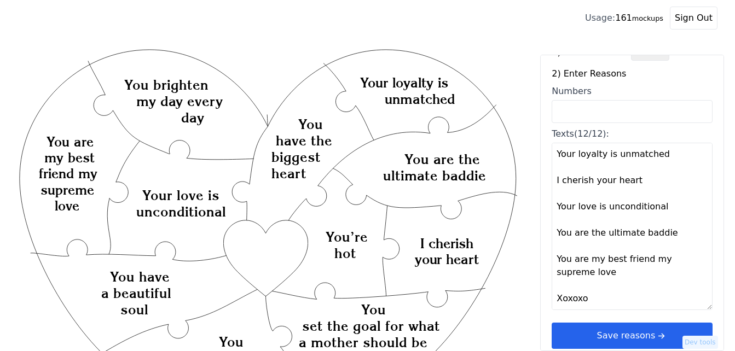
scroll to position [33, 0]
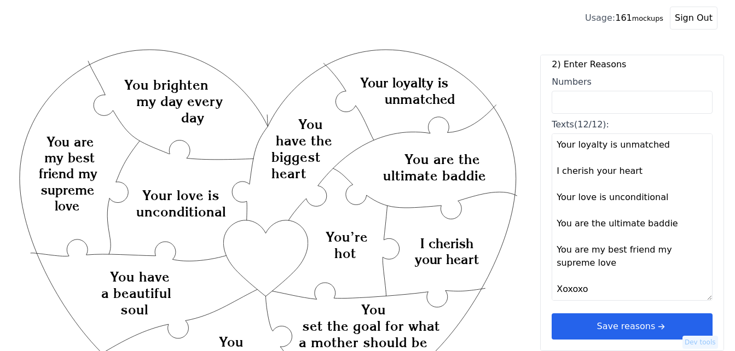
click at [593, 324] on button "Save reasons" at bounding box center [632, 327] width 161 height 26
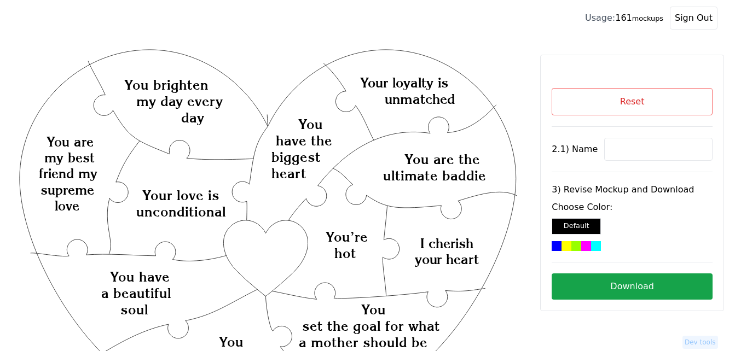
click at [629, 154] on input at bounding box center [658, 149] width 108 height 23
paste input "Kelli Chambers"
type input "Kelli Chambers"
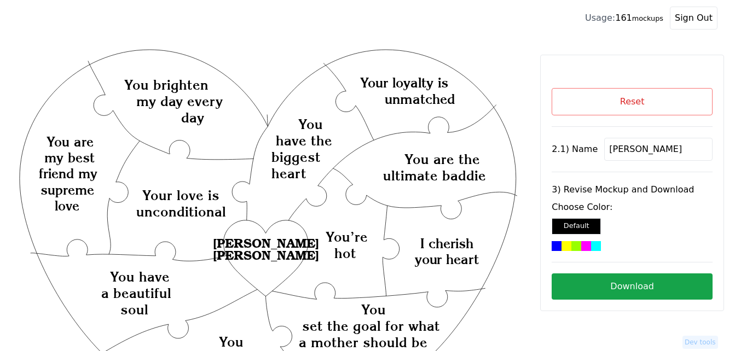
click at [571, 246] on div at bounding box center [567, 246] width 10 height 10
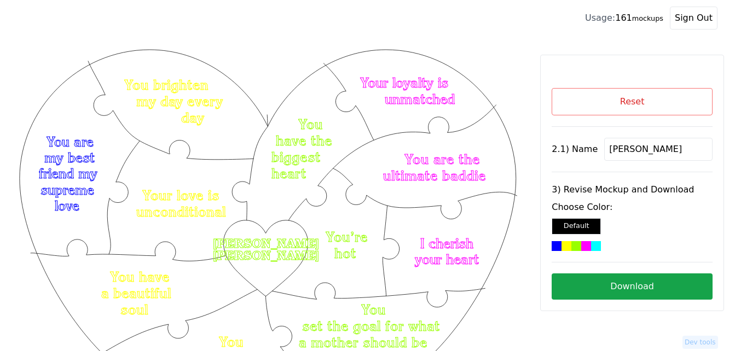
click at [616, 281] on button "Download" at bounding box center [632, 287] width 161 height 26
click at [661, 105] on button "Reset" at bounding box center [632, 101] width 161 height 27
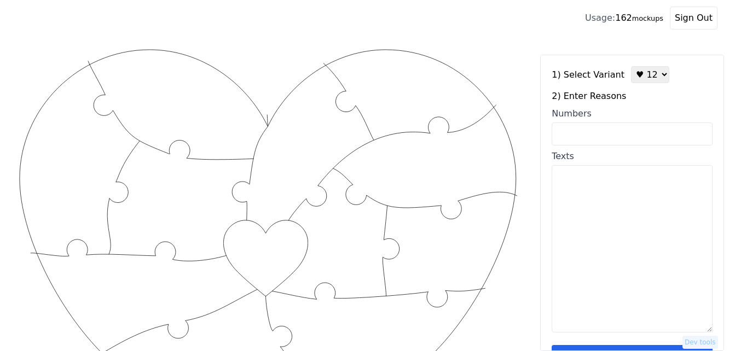
click at [588, 227] on textarea "Texts" at bounding box center [632, 248] width 161 height 167
click at [598, 129] on input "Numbers" at bounding box center [632, 134] width 161 height 23
paste input "4, 6, 7, 8, 11, 12, 23, 26 , 53, 55, 84, 100,"
type input "4, 6, 7, 8, 11, 12, 23, 26 , 53, 55, 84, 100,"
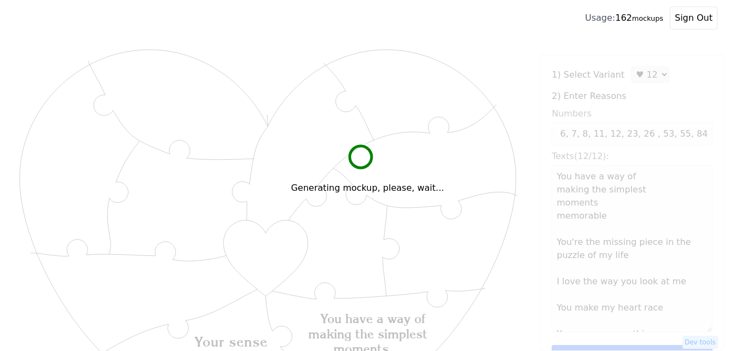
scroll to position [0, 0]
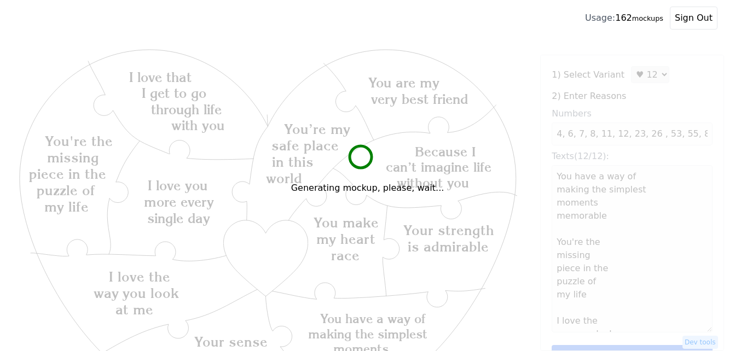
type textarea "You have a way of making the simplest moments memorable You're the missing piec…"
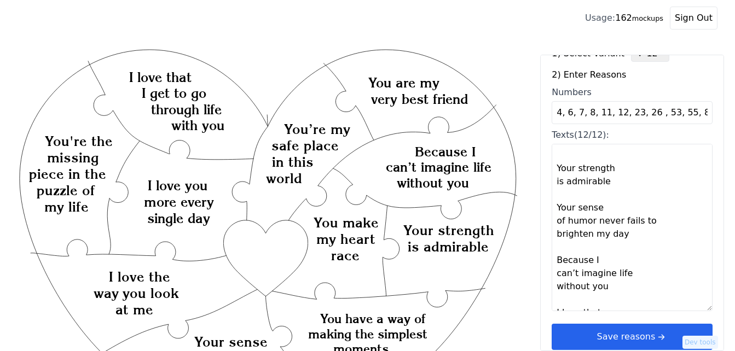
scroll to position [33, 0]
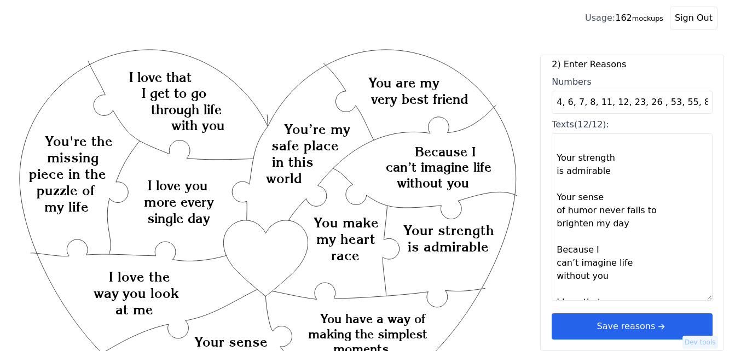
click at [646, 323] on button "Save reasons" at bounding box center [632, 327] width 161 height 26
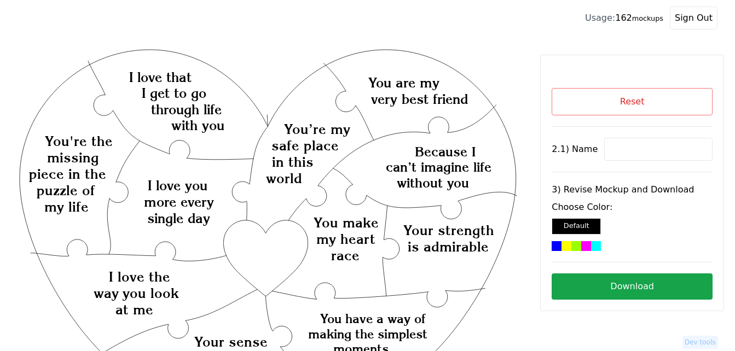
click at [654, 151] on input at bounding box center [658, 149] width 108 height 23
paste input "Mike"
type input "Mike"
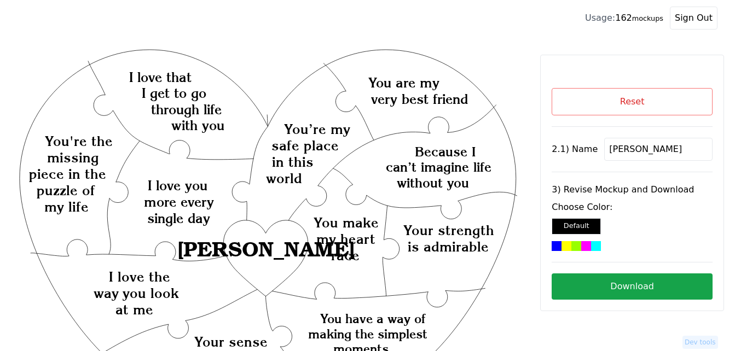
click at [570, 247] on div at bounding box center [567, 246] width 10 height 10
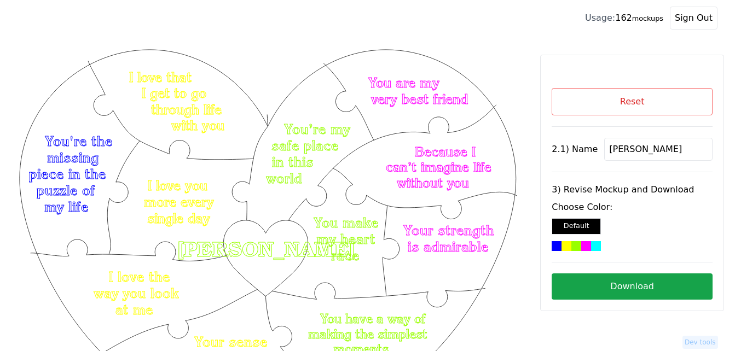
click at [630, 288] on button "Download" at bounding box center [632, 287] width 161 height 26
click at [570, 99] on button "Reset" at bounding box center [632, 101] width 161 height 27
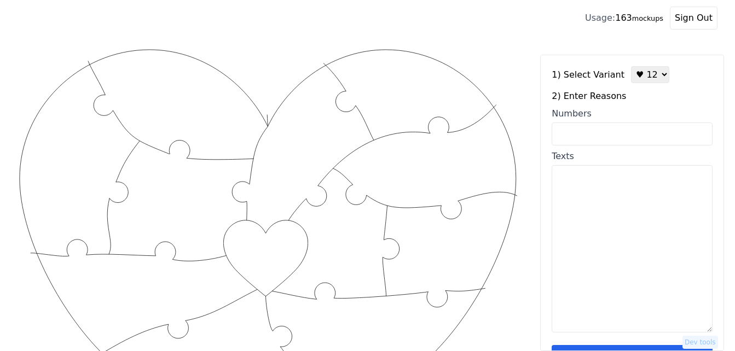
click at [599, 133] on input "Numbers" at bounding box center [632, 134] width 161 height 23
paste input "21, 2, 9, 36, 56, 59, 50, 49, 25, 43, 28, 30"
type input "21, 2, 9, 36, 56, 59, 50, 49, 25, 43, 28, 30"
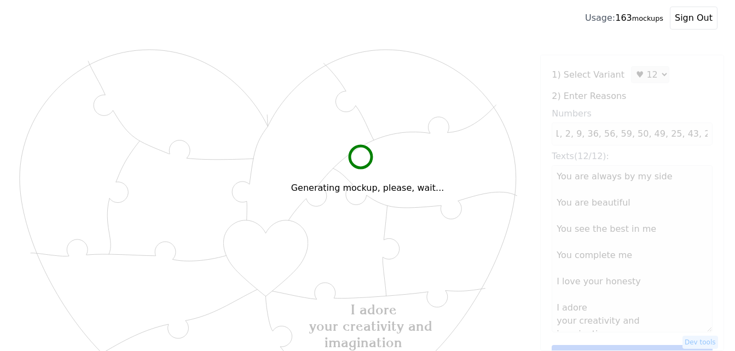
scroll to position [0, 0]
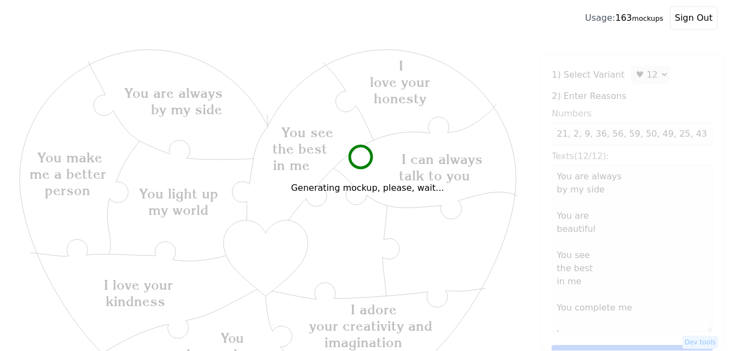
type textarea "You are always by my side You are beautiful You see the best in me You complete…"
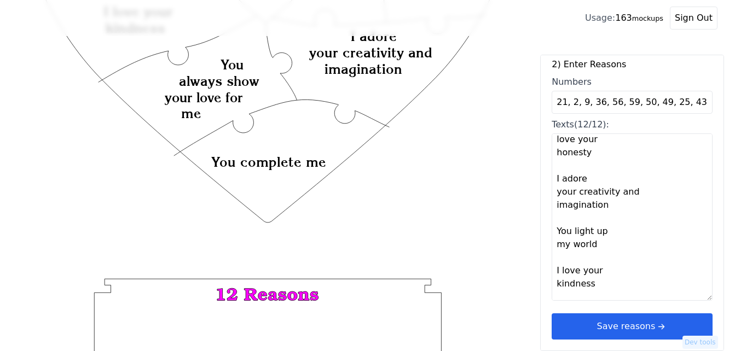
scroll to position [219, 0]
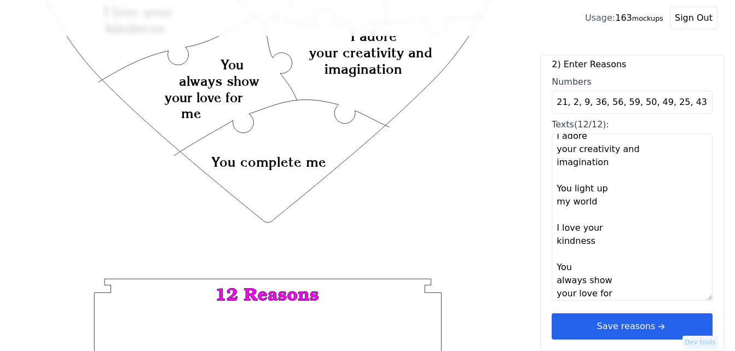
click at [648, 323] on button "Save reasons" at bounding box center [632, 327] width 161 height 26
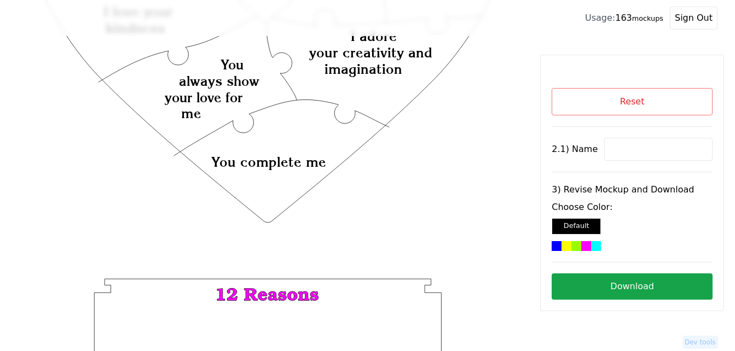
scroll to position [0, 0]
click at [610, 149] on input at bounding box center [658, 149] width 108 height 23
paste input "Maddie"
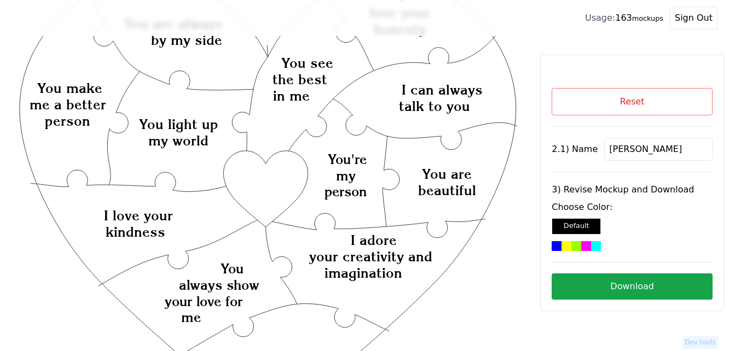
scroll to position [55, 0]
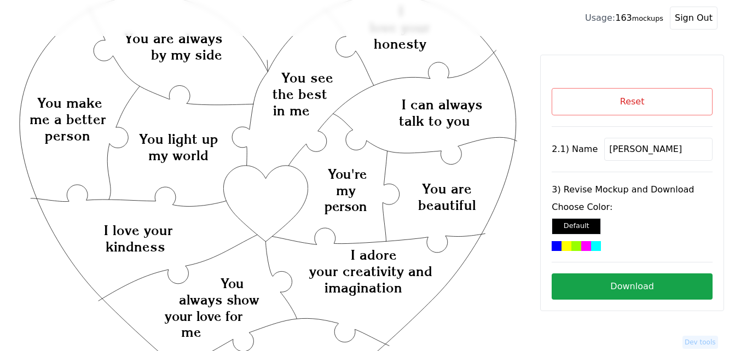
type input "Maddie"
click at [260, 210] on icon "Created with Snap Created with Snap Created with Snap I adore your creativity a…" at bounding box center [268, 357] width 501 height 730
click at [576, 246] on div at bounding box center [576, 246] width 10 height 10
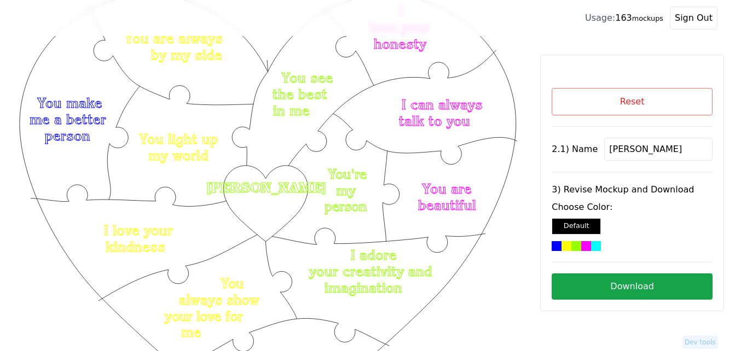
click at [634, 285] on button "Download" at bounding box center [632, 287] width 161 height 26
drag, startPoint x: 640, startPoint y: 152, endPoint x: 600, endPoint y: 152, distance: 40.5
click at [604, 152] on input "Maddie" at bounding box center [658, 149] width 108 height 23
paste input "Vanessa"
type input "Vanessa"
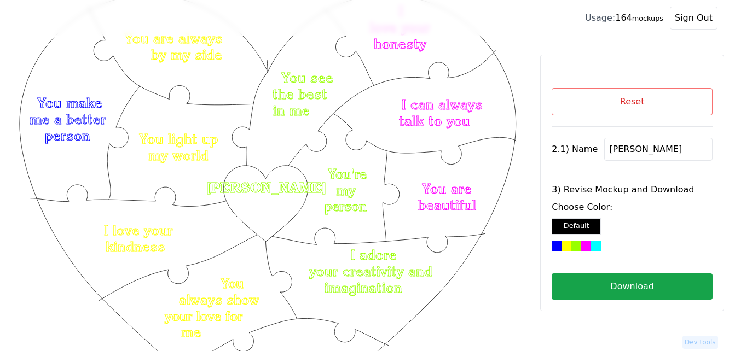
click at [264, 203] on icon "Created with Snap Created with Snap Created with Snap I adore your creativity a…" at bounding box center [268, 357] width 501 height 730
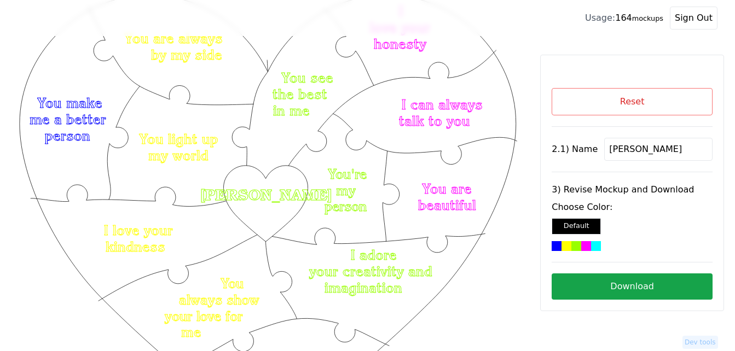
click at [600, 284] on button "Download" at bounding box center [632, 287] width 161 height 26
click at [663, 101] on button "Reset" at bounding box center [632, 101] width 161 height 27
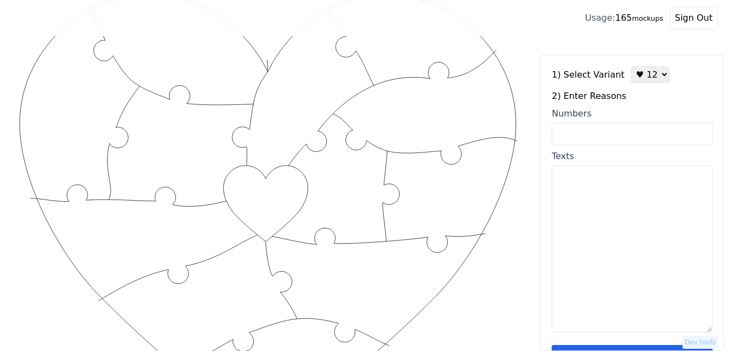
click at [625, 130] on input "Numbers" at bounding box center [632, 134] width 161 height 23
paste input "9, 20, 29, 47, 55, 58, 60, 65, 67, 76, 90, 97"
type input "9, 20, 29, 47, 55, 58, 60, 65, 67, 76, 90, 97"
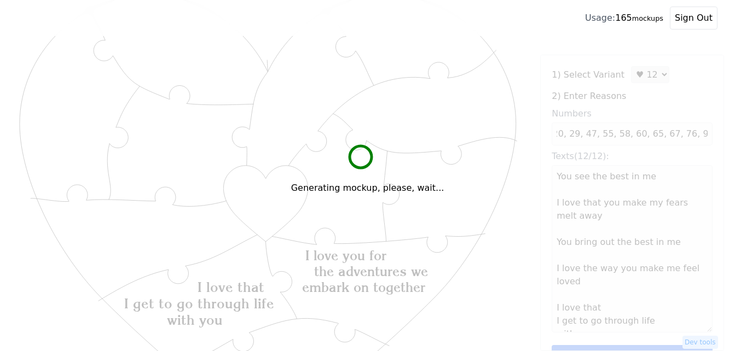
scroll to position [0, 0]
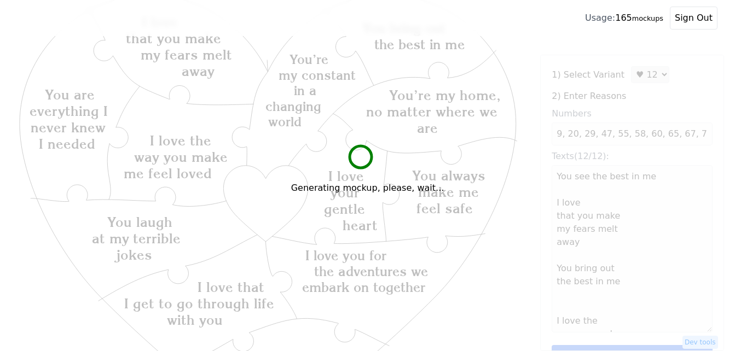
type textarea "You see the best in me I love that you make my fears melt away You bring out th…"
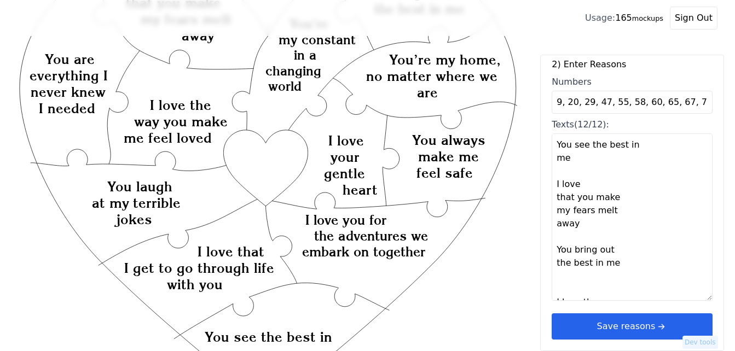
scroll to position [109, 0]
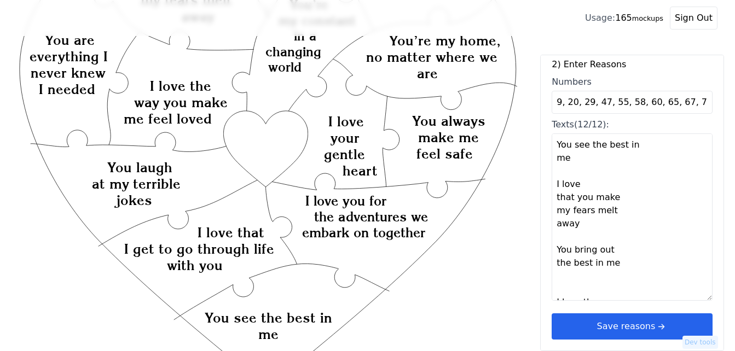
click at [655, 329] on icon "arrow right short" at bounding box center [661, 327] width 12 height 12
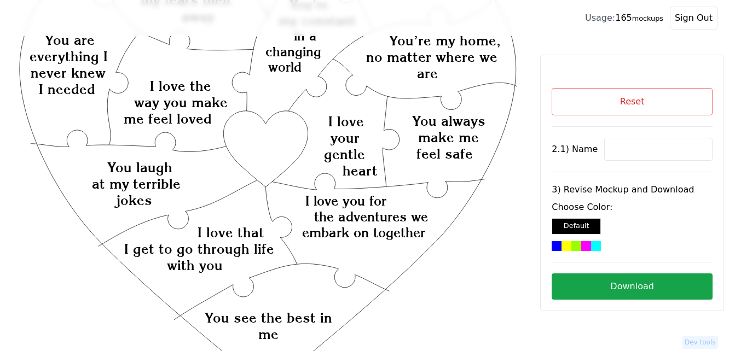
click at [640, 152] on input at bounding box center [658, 149] width 108 height 23
paste input "Scott"
type input "Scott"
click at [283, 144] on icon "Created with Snap Created with Snap Created with Snap I love you for the advent…" at bounding box center [268, 303] width 501 height 730
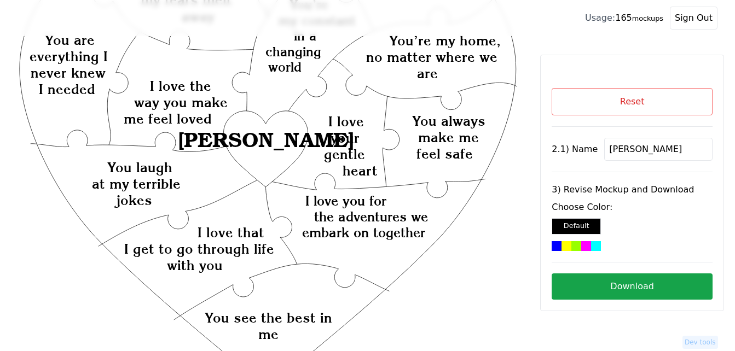
click at [569, 246] on div at bounding box center [567, 246] width 10 height 10
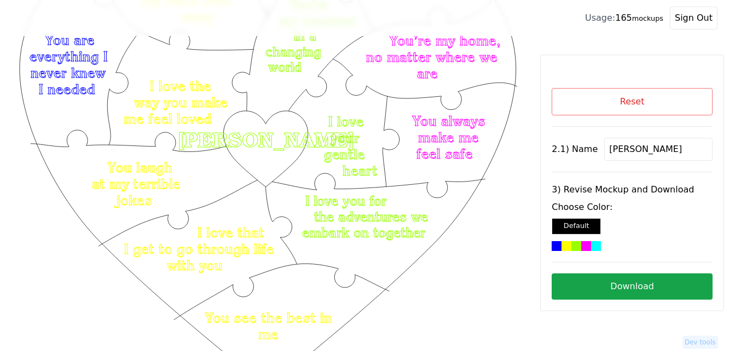
click at [685, 283] on button "Download" at bounding box center [632, 287] width 161 height 26
click at [633, 108] on button "Reset" at bounding box center [632, 101] width 161 height 27
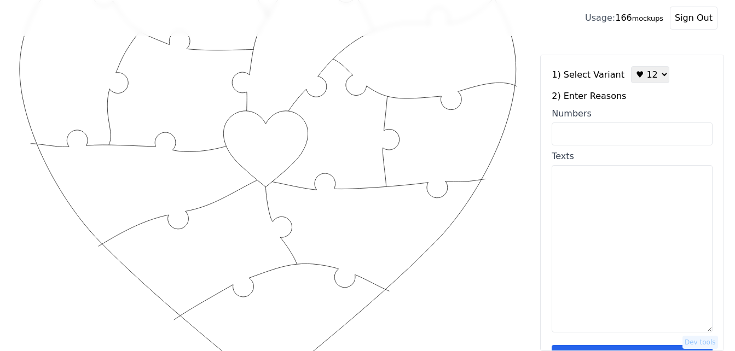
click at [587, 226] on textarea "Texts" at bounding box center [632, 248] width 161 height 167
paste textarea "1, You are breathtaking 2, I belong with you, you belong with me 3, You see the…"
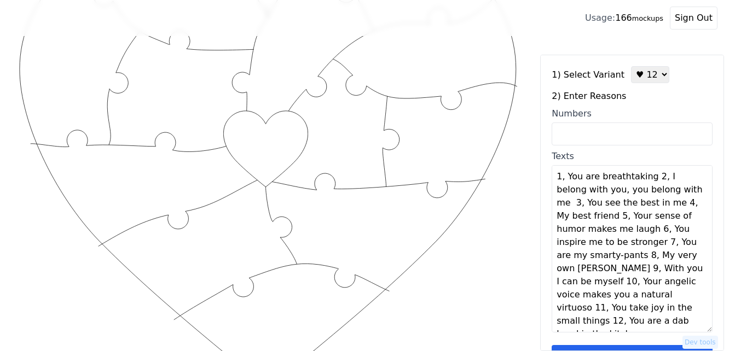
click at [646, 177] on textarea "1, You are breathtaking 2, I belong with you, you belong with me 3, You see the…" at bounding box center [632, 248] width 161 height 167
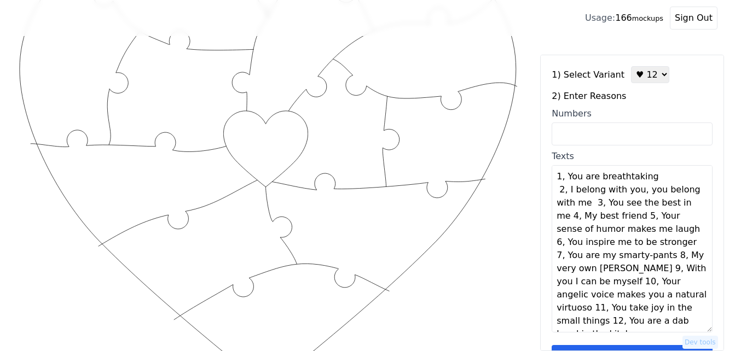
click at [650, 180] on textarea "1, You are breathtaking 2, I belong with you, you belong with me 3, You see the…" at bounding box center [632, 248] width 161 height 167
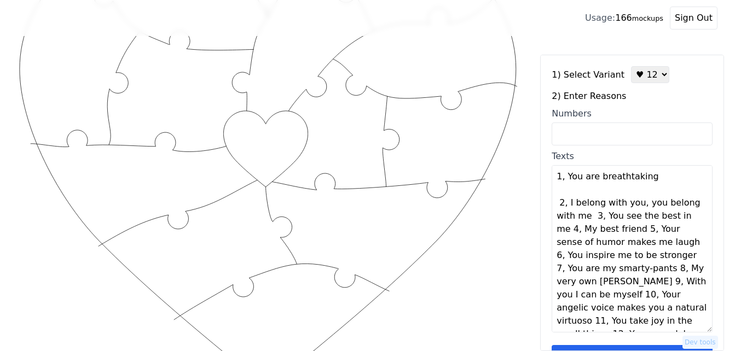
click at [592, 218] on textarea "1, You are breathtaking 2, I belong with you, you belong with me 3, You see the…" at bounding box center [632, 248] width 161 height 167
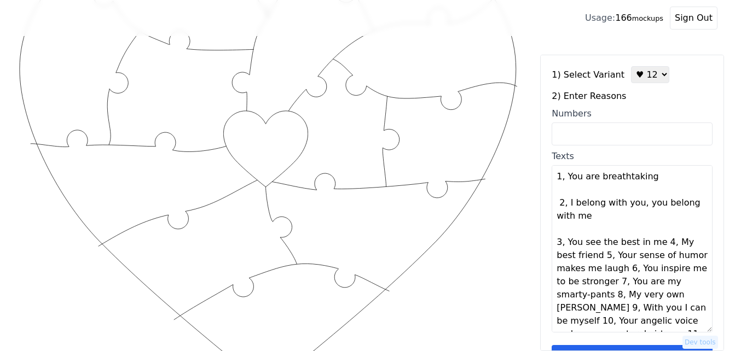
click at [593, 219] on textarea "1, You are breathtaking 2, I belong with you, you belong with me 3, You see the…" at bounding box center [632, 248] width 161 height 167
click at [655, 241] on textarea "1, You are breathtaking 2, I belong with you, you belong with me 3, You see the…" at bounding box center [632, 248] width 161 height 167
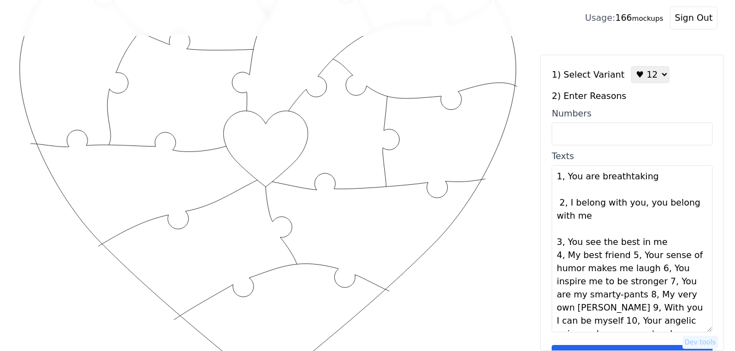
click at [655, 241] on textarea "1, You are breathtaking 2, I belong with you, you belong with me 3, You see the…" at bounding box center [632, 248] width 161 height 167
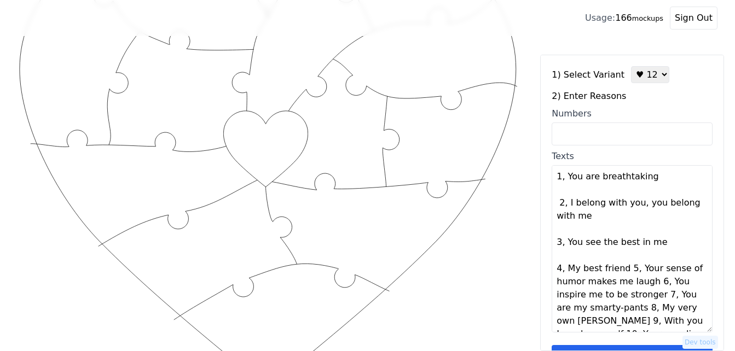
click at [621, 270] on textarea "1, You are breathtaking 2, I belong with you, you belong with me 3, You see the…" at bounding box center [632, 248] width 161 height 167
click at [623, 269] on textarea "1, You are breathtaking 2, I belong with you, you belong with me 3, You see the…" at bounding box center [632, 248] width 161 height 167
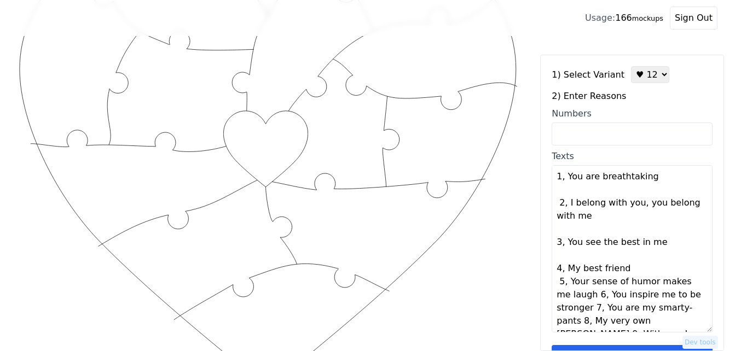
click at [625, 268] on textarea "1, You are breathtaking 2, I belong with you, you belong with me 3, You see the…" at bounding box center [632, 248] width 161 height 167
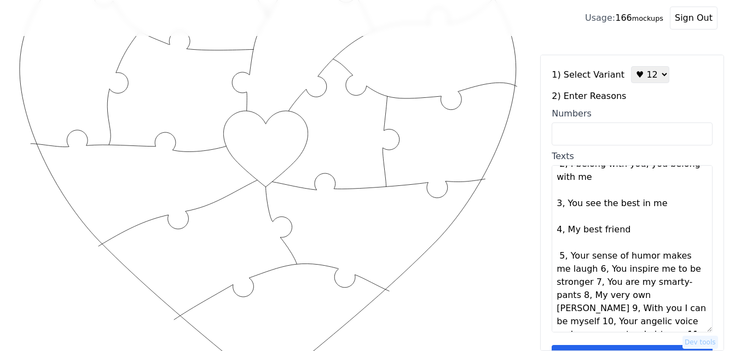
scroll to position [55, 0]
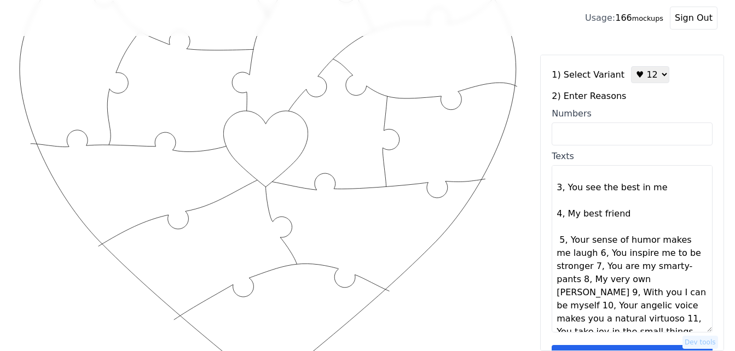
click at [581, 257] on textarea "1, You are breathtaking 2, I belong with you, you belong with me 3, You see the…" at bounding box center [632, 248] width 161 height 167
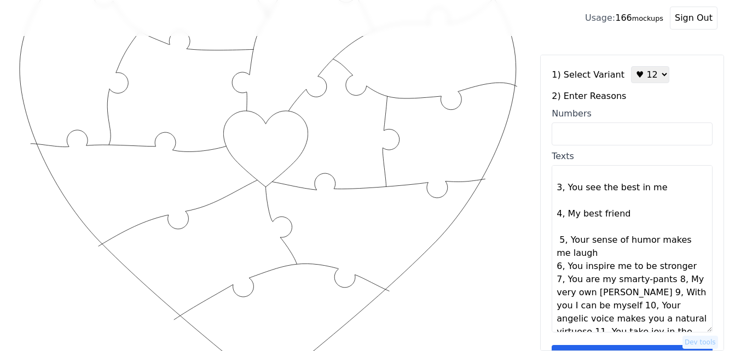
click at [583, 256] on textarea "1, You are breathtaking 2, I belong with you, you belong with me 3, You see the…" at bounding box center [632, 248] width 161 height 167
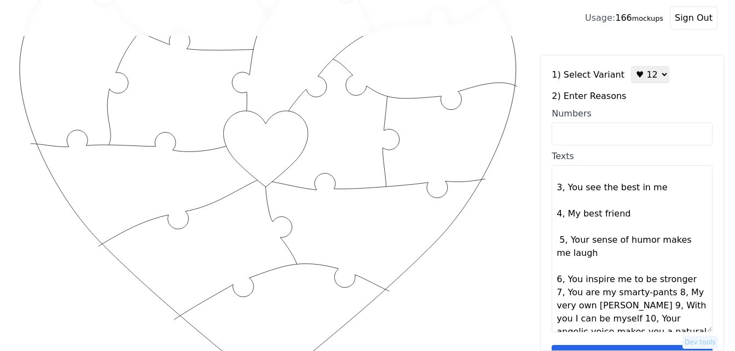
click at [681, 281] on textarea "1, You are breathtaking 2, I belong with you, you belong with me 3, You see the…" at bounding box center [632, 248] width 161 height 167
click at [683, 281] on textarea "1, You are breathtaking 2, I belong with you, you belong with me 3, You see the…" at bounding box center [632, 248] width 161 height 167
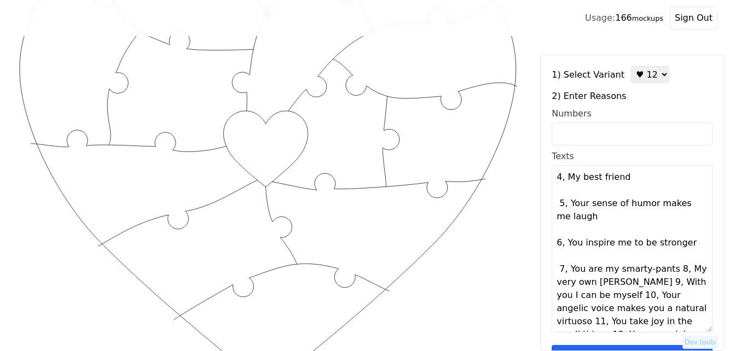
scroll to position [109, 0]
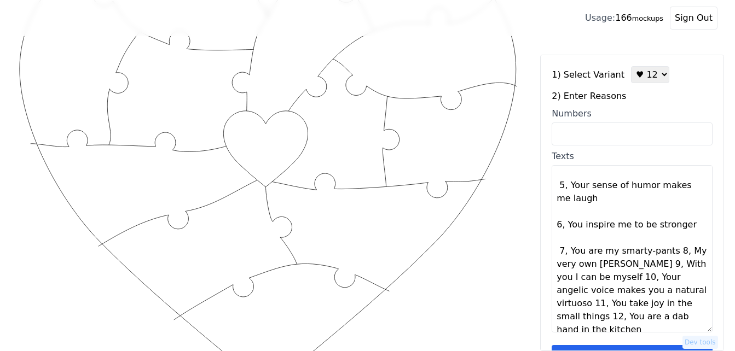
click at [666, 254] on textarea "1, You are breathtaking 2, I belong with you, you belong with me 3, You see the…" at bounding box center [632, 248] width 161 height 167
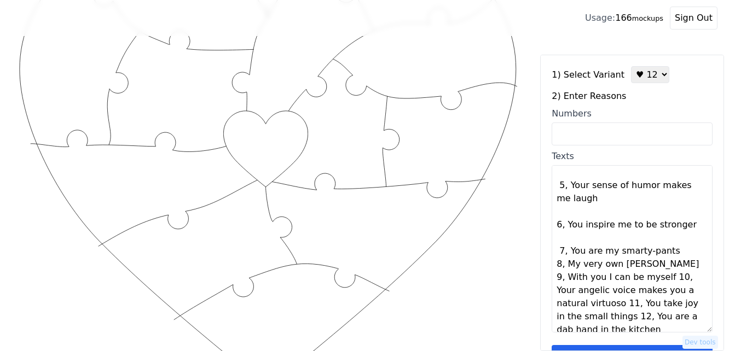
click at [666, 254] on textarea "1, You are breathtaking 2, I belong with you, you belong with me 3, You see the…" at bounding box center [632, 248] width 161 height 167
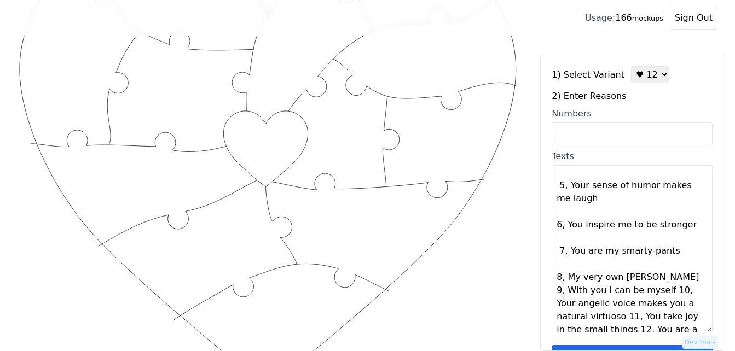
click at [657, 276] on textarea "1, You are breathtaking 2, I belong with you, you belong with me 3, You see the…" at bounding box center [632, 248] width 161 height 167
click at [658, 276] on textarea "1, You are breathtaking 2, I belong with you, you belong with me 3, You see the…" at bounding box center [632, 248] width 161 height 167
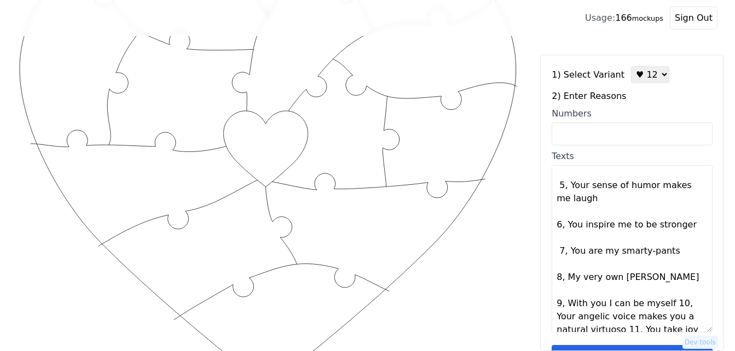
scroll to position [145, 0]
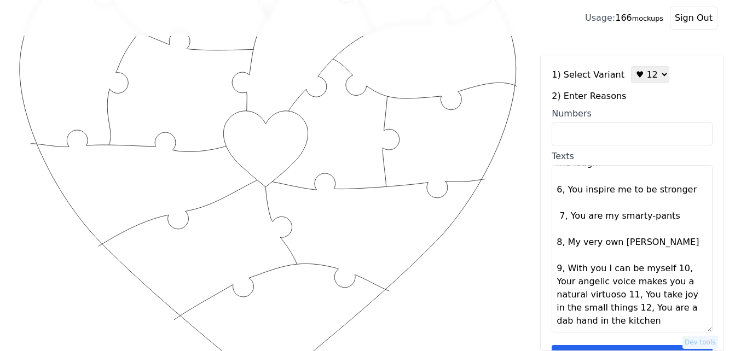
click at [663, 270] on textarea "1, You are breathtaking 2, I belong with you, you belong with me 3, You see the…" at bounding box center [632, 248] width 161 height 167
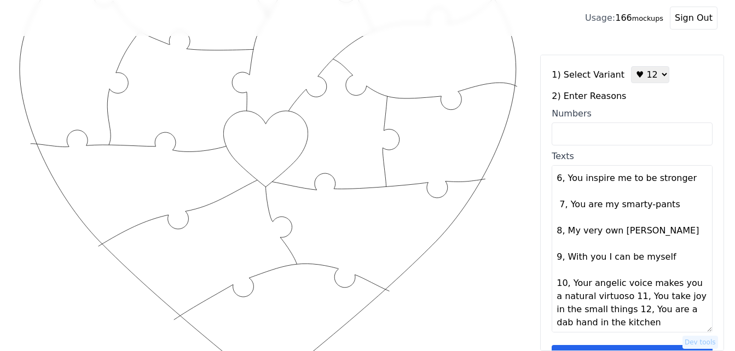
scroll to position [158, 0]
click at [620, 297] on textarea "1, You are breathtaking 2, I belong with you, you belong with me 3, You see the…" at bounding box center [632, 248] width 161 height 167
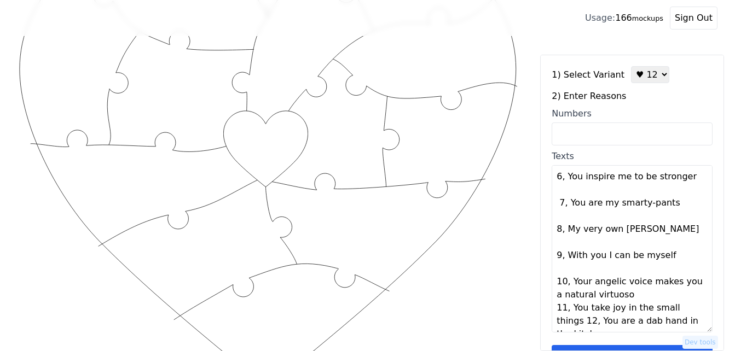
click at [622, 296] on textarea "1, You are breathtaking 2, I belong with you, you belong with me 3, You see the…" at bounding box center [632, 248] width 161 height 167
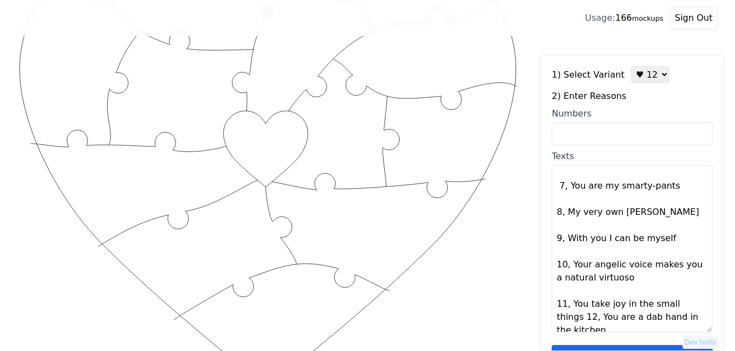
scroll to position [184, 0]
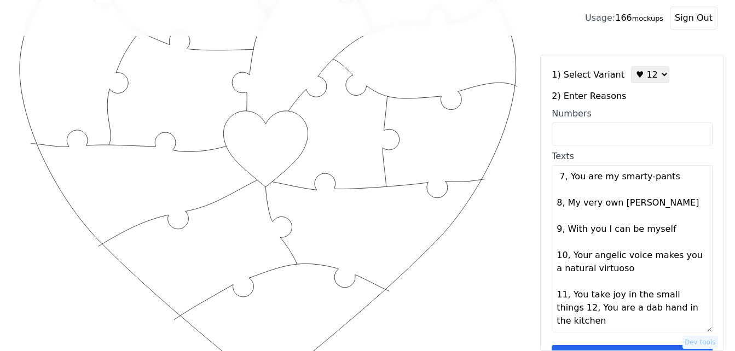
click at [692, 296] on textarea "1, You are breathtaking 2, I belong with you, you belong with me 3, You see the…" at bounding box center [632, 248] width 161 height 167
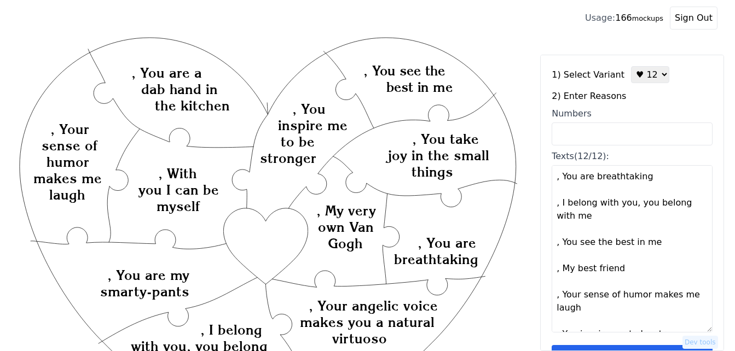
scroll to position [0, 0]
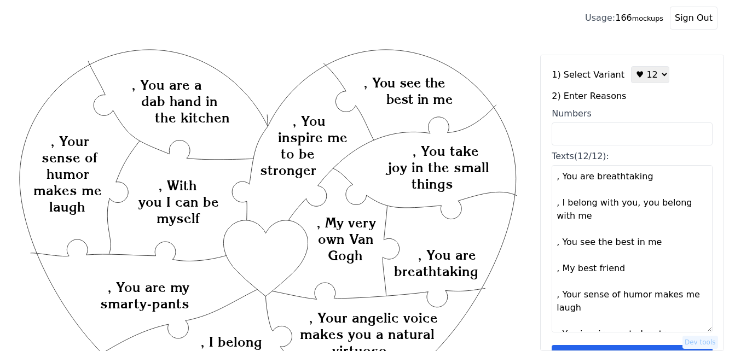
click at [559, 180] on textarea ", You are breathtaking , I belong with you, you belong with me , You see the be…" at bounding box center [632, 248] width 161 height 167
click at [559, 210] on textarea "You are breathtaking , I belong with you, you belong with me , You see the best…" at bounding box center [632, 248] width 161 height 167
click at [559, 247] on textarea "You are breathtaking I belong with you, you belong with me , You see the best i…" at bounding box center [632, 248] width 161 height 167
click at [559, 275] on textarea "You are breathtaking I belong with you, you belong with me You see the best in …" at bounding box center [632, 248] width 161 height 167
click at [558, 298] on textarea "You are breathtaking I belong with you, you belong with me You see the best in …" at bounding box center [632, 248] width 161 height 167
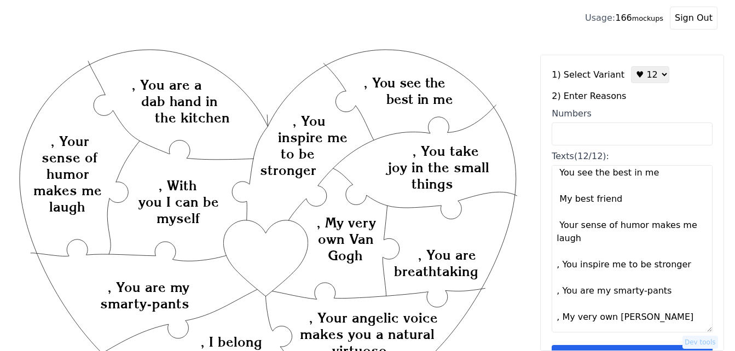
scroll to position [109, 0]
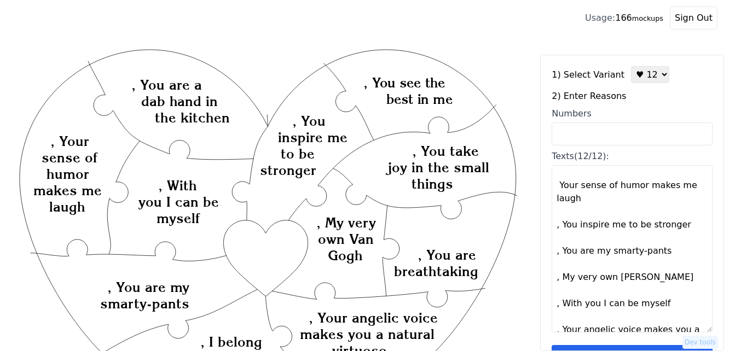
click at [559, 230] on textarea "You are breathtaking I belong with you, you belong with me You see the best in …" at bounding box center [632, 248] width 161 height 167
click at [560, 255] on textarea "You are breathtaking I belong with you, you belong with me You see the best in …" at bounding box center [632, 248] width 161 height 167
click at [559, 253] on textarea "You are breathtaking I belong with you, you belong with me You see the best in …" at bounding box center [632, 248] width 161 height 167
click at [559, 280] on textarea "You are breathtaking I belong with you, you belong with me You see the best in …" at bounding box center [632, 248] width 161 height 167
click at [559, 306] on textarea "You are breathtaking I belong with you, you belong with me You see the best in …" at bounding box center [632, 248] width 161 height 167
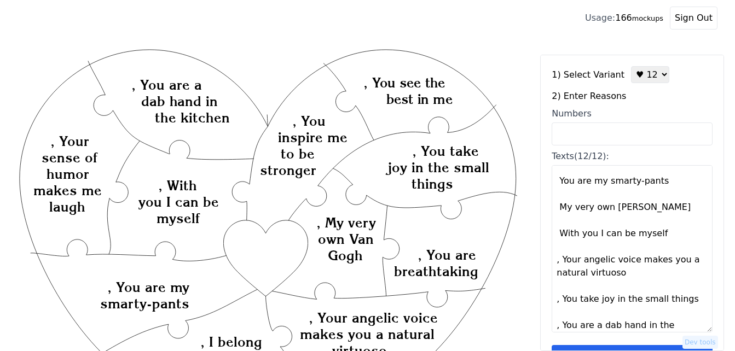
scroll to position [184, 0]
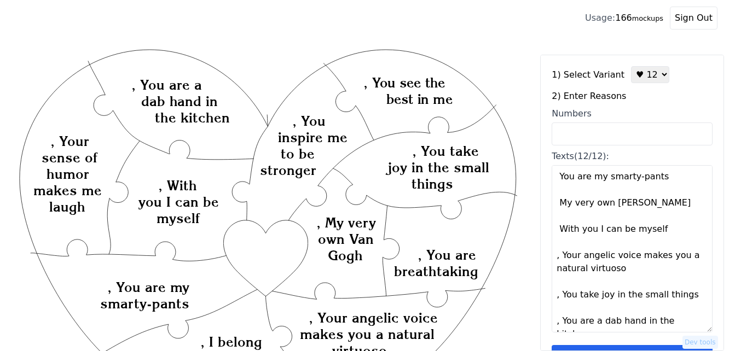
click at [559, 258] on textarea "You are breathtaking I belong with you, you belong with me You see the best in …" at bounding box center [632, 248] width 161 height 167
click at [559, 298] on textarea "You are breathtaking I belong with you, you belong with me You see the best in …" at bounding box center [632, 248] width 161 height 167
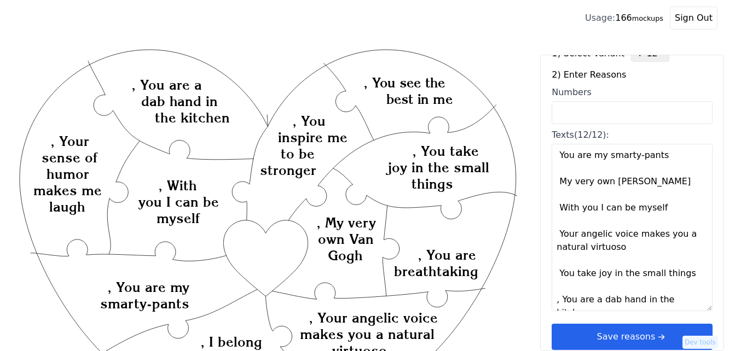
scroll to position [33, 0]
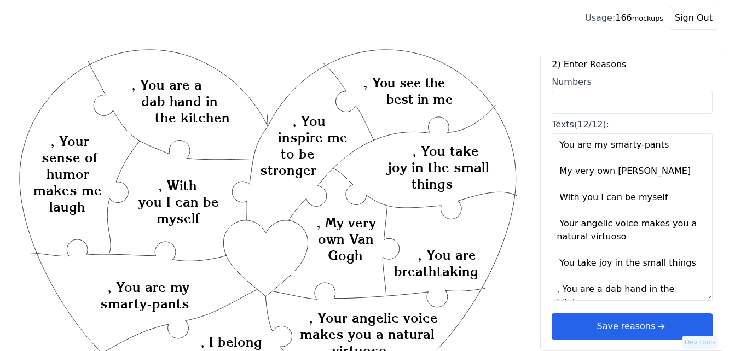
click at [559, 293] on textarea "You are breathtaking I belong with you, you belong with me You see the best in …" at bounding box center [632, 217] width 161 height 167
type textarea "You are breathtaking I belong with you, you belong with me You see the best in …"
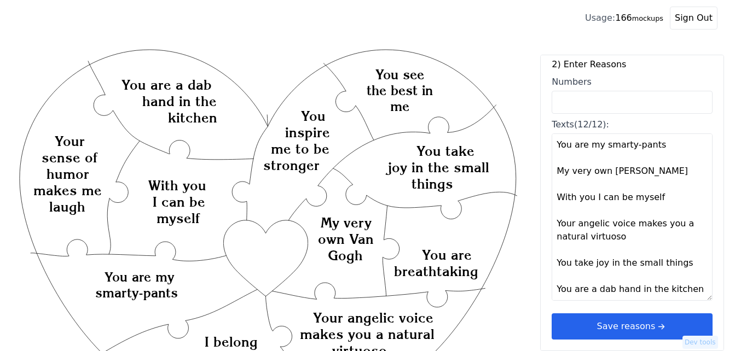
click at [615, 330] on button "Save reasons" at bounding box center [632, 327] width 161 height 26
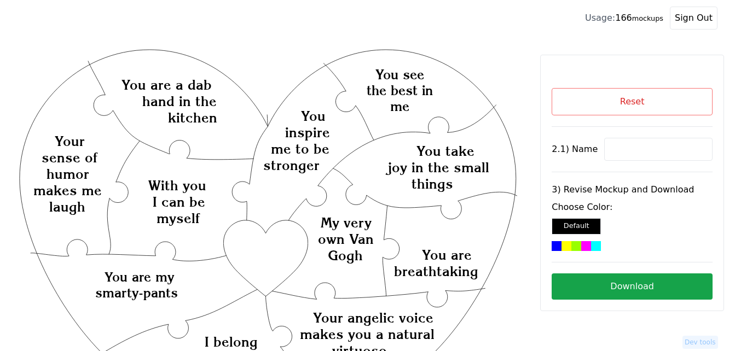
click at [640, 152] on input at bounding box center [658, 149] width 108 height 23
paste input "Makayla"
type input "Makayla"
click at [556, 247] on div at bounding box center [557, 246] width 10 height 10
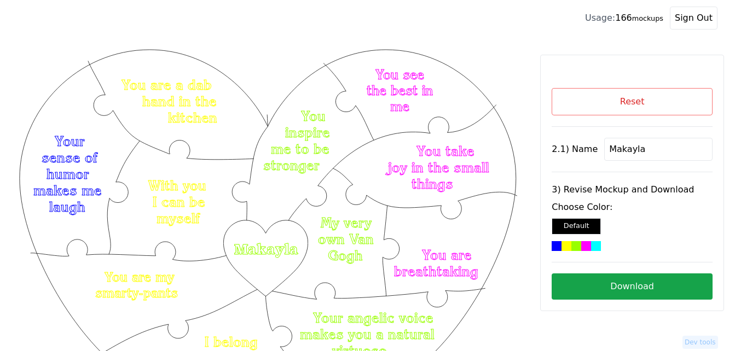
click at [638, 290] on button "Download" at bounding box center [632, 287] width 161 height 26
